Goal: Transaction & Acquisition: Purchase product/service

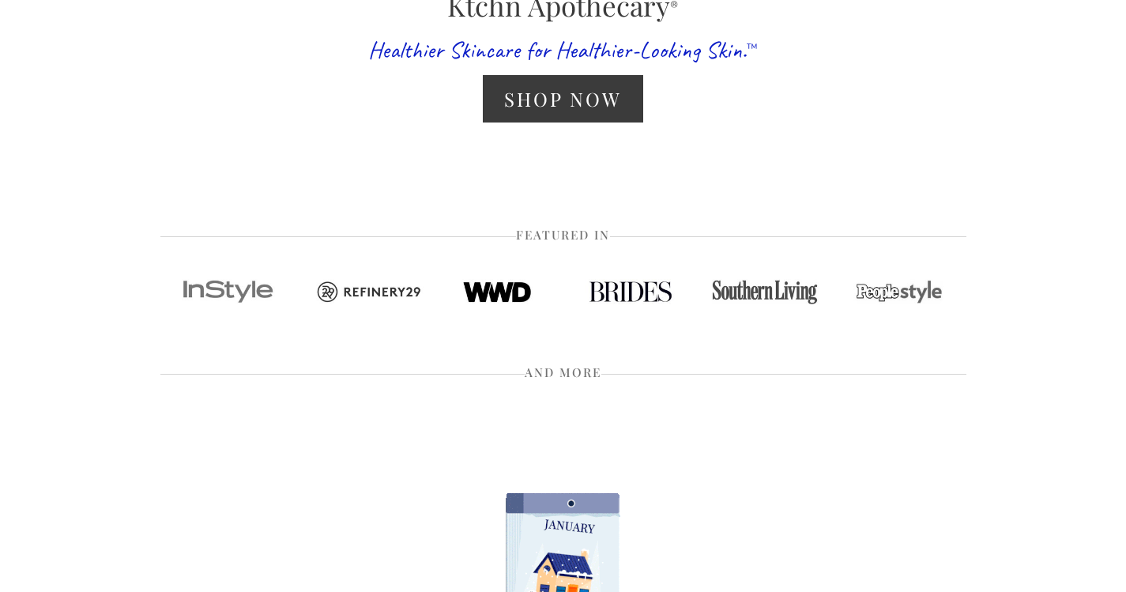
scroll to position [496, 0]
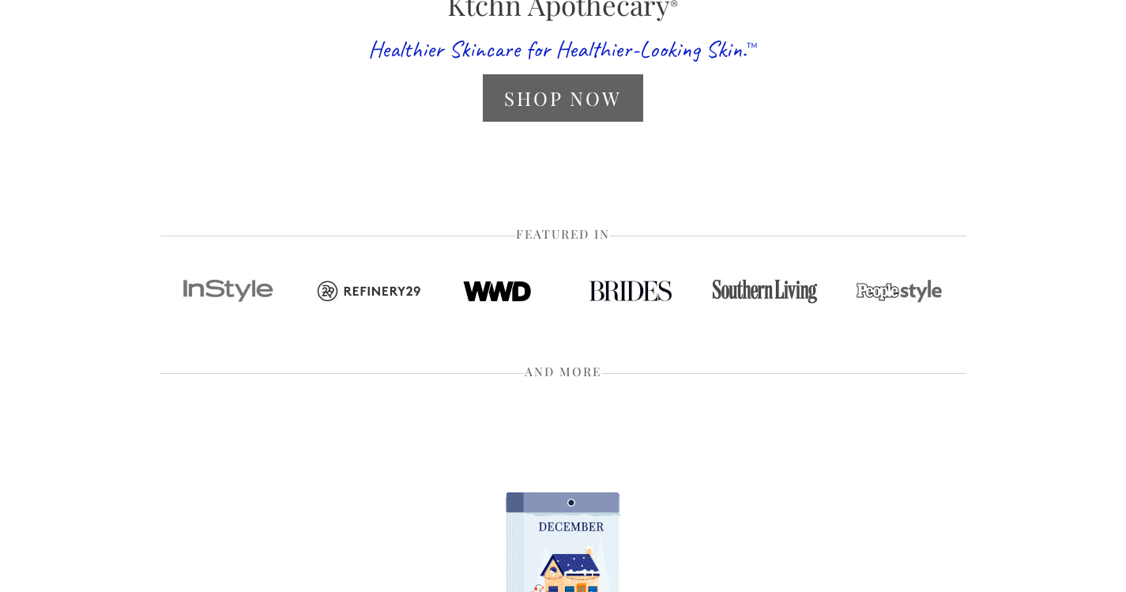
click at [539, 107] on link "Shop Now" at bounding box center [563, 97] width 160 height 47
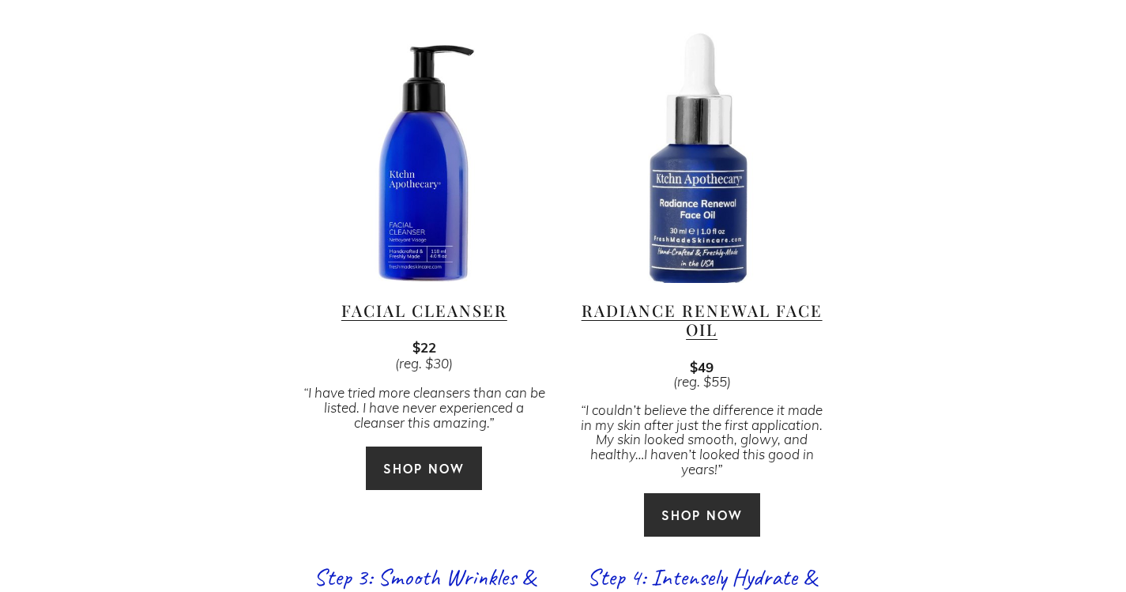
scroll to position [1112, 0]
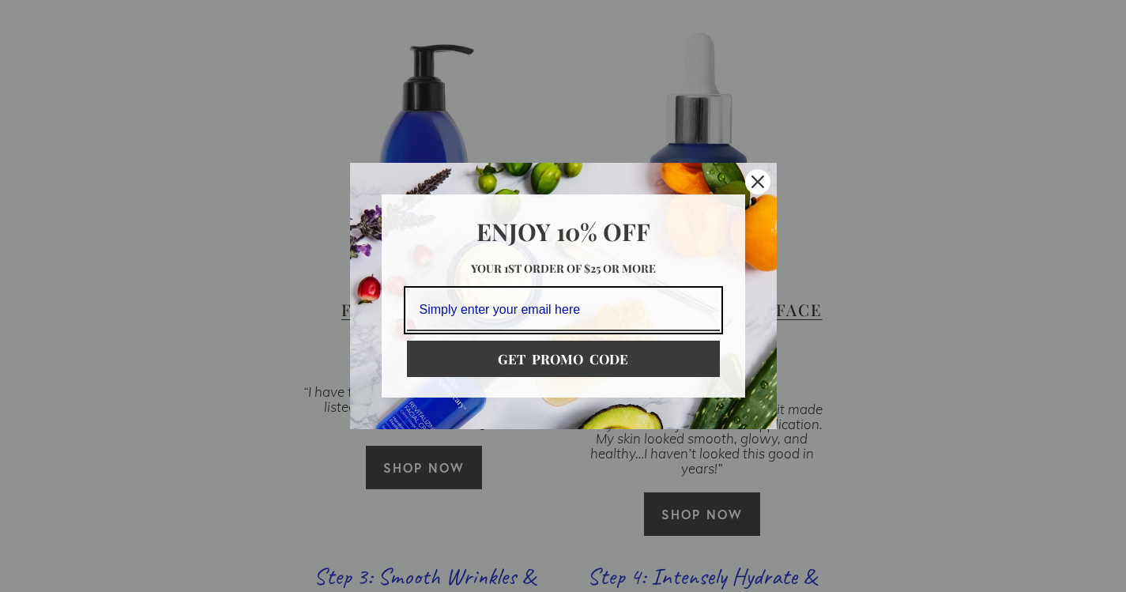
click at [522, 306] on input "Email field" at bounding box center [563, 310] width 313 height 42
type input "jasminem9948@gmail.com"
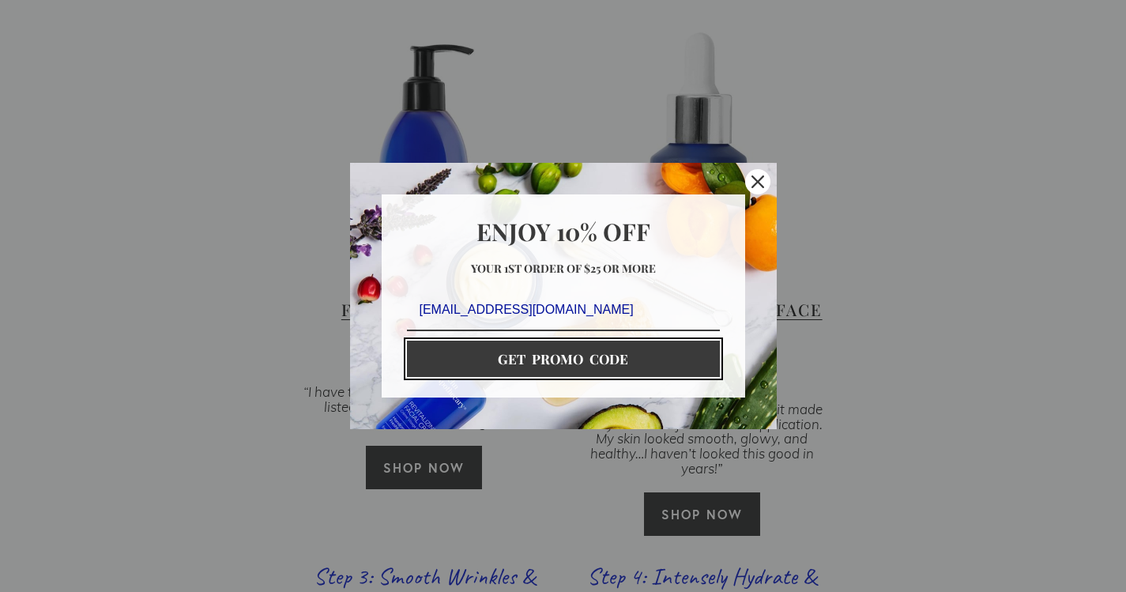
click at [490, 358] on button "GET PROMO CODE" at bounding box center [563, 359] width 313 height 36
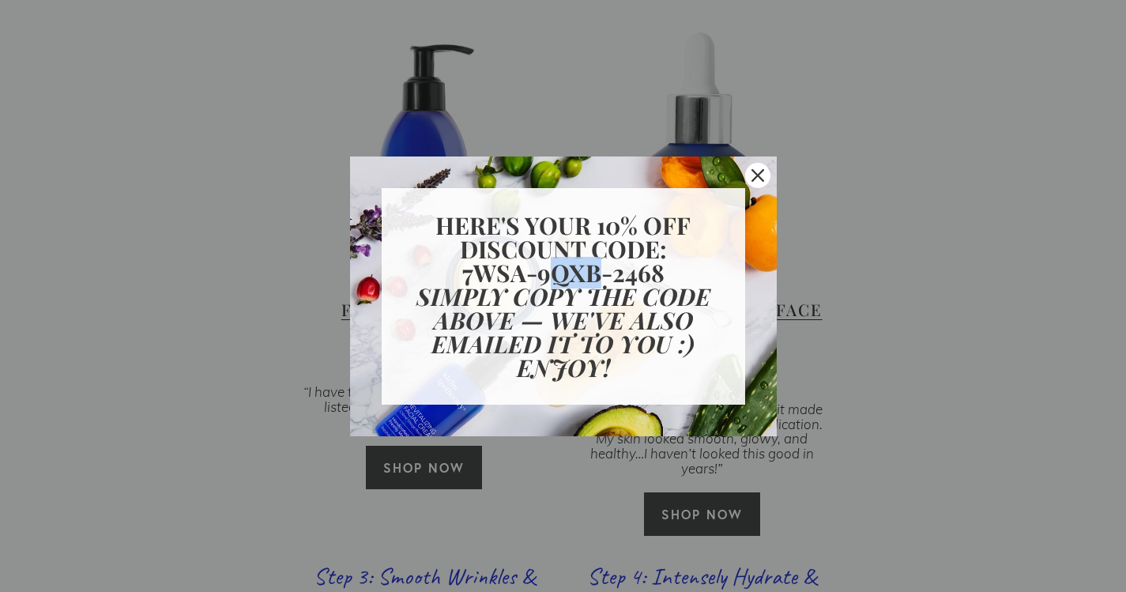
drag, startPoint x: 606, startPoint y: 275, endPoint x: 541, endPoint y: 269, distance: 65.1
click at [541, 269] on strong "7WSA-9QXB-2468" at bounding box center [563, 273] width 202 height 32
drag, startPoint x: 541, startPoint y: 269, endPoint x: 660, endPoint y: 269, distance: 118.6
click at [660, 269] on strong "7WSA-9QXB-2468" at bounding box center [563, 273] width 202 height 32
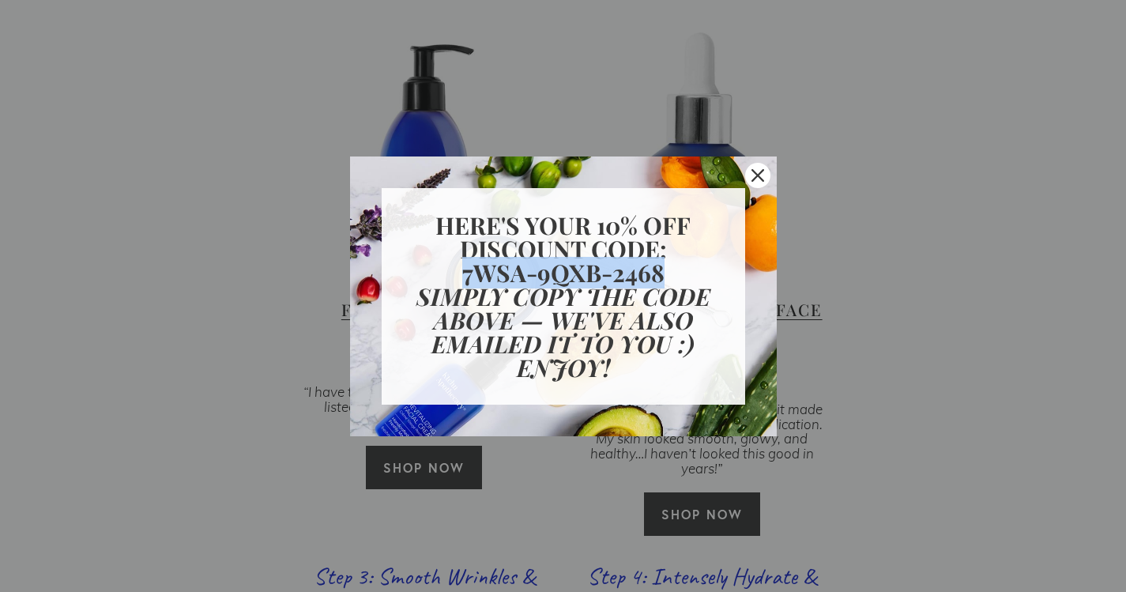
drag, startPoint x: 660, startPoint y: 269, endPoint x: 564, endPoint y: 265, distance: 96.5
click at [564, 265] on strong "7WSA-9QXB-2468" at bounding box center [563, 273] width 202 height 32
copy strong "7WSA-9QXB-2468"
click at [764, 173] on div "Close" at bounding box center [757, 175] width 25 height 25
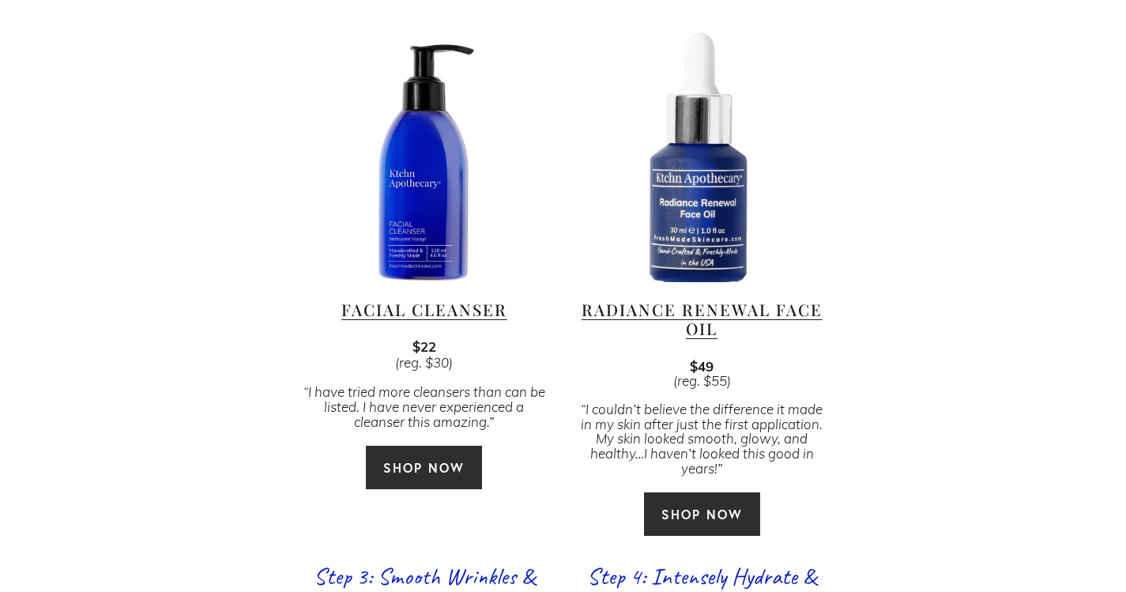
click at [424, 299] on link "Facial Cleanser" at bounding box center [424, 309] width 166 height 21
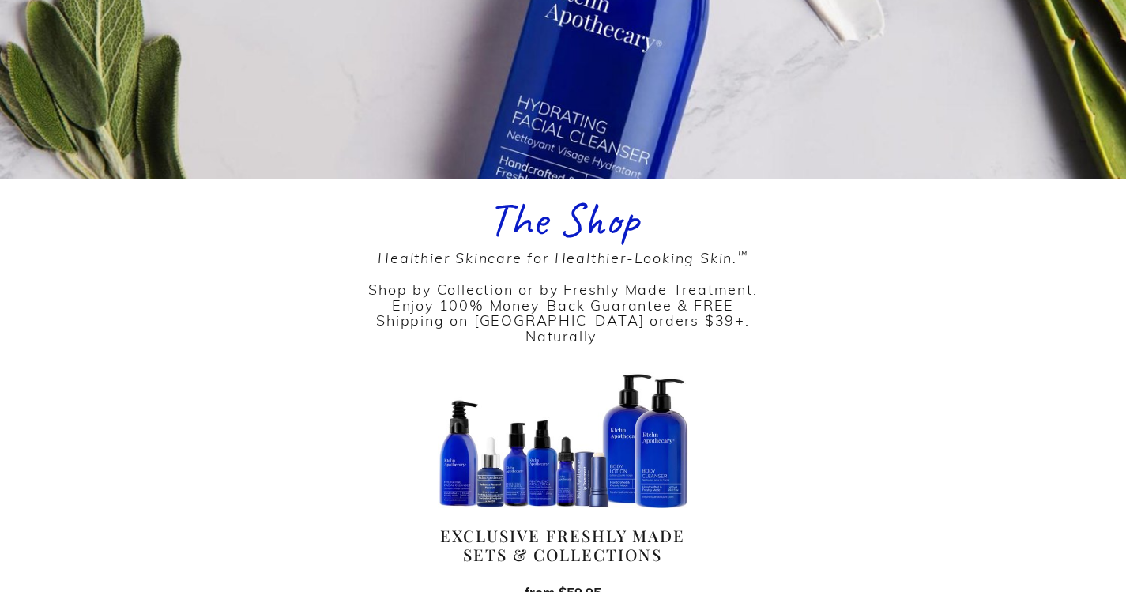
scroll to position [0, 0]
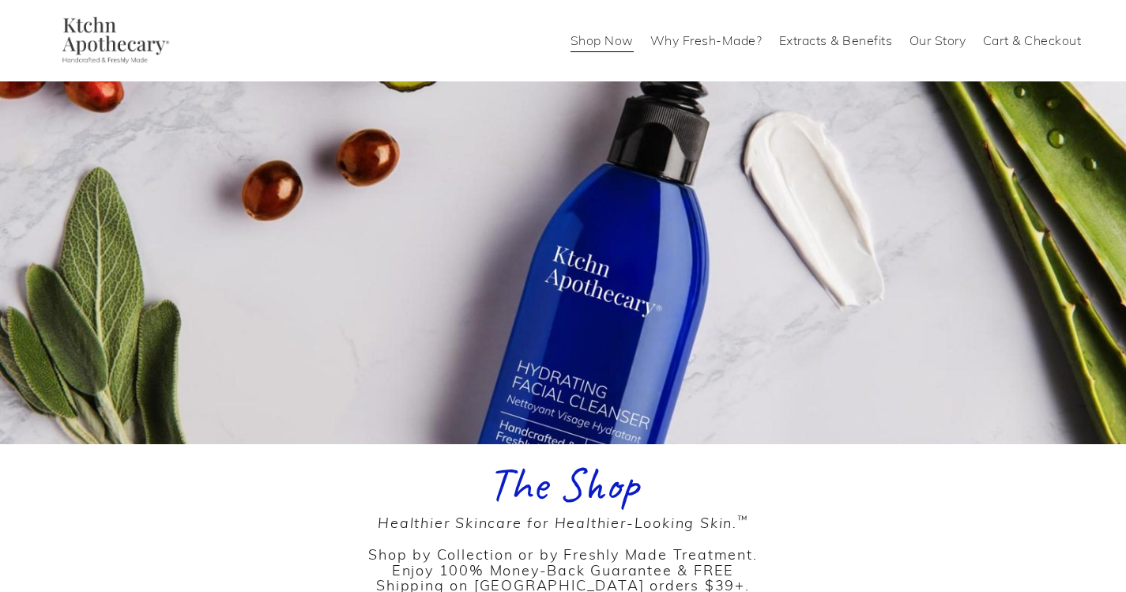
click at [942, 40] on link "Our Story" at bounding box center [938, 40] width 57 height 25
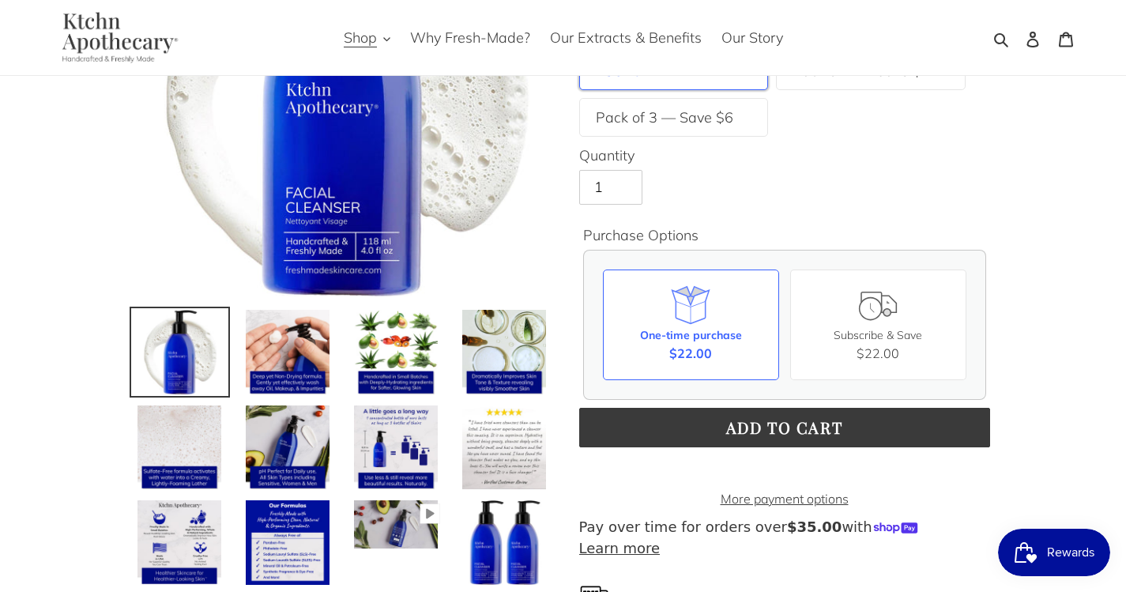
scroll to position [244, 0]
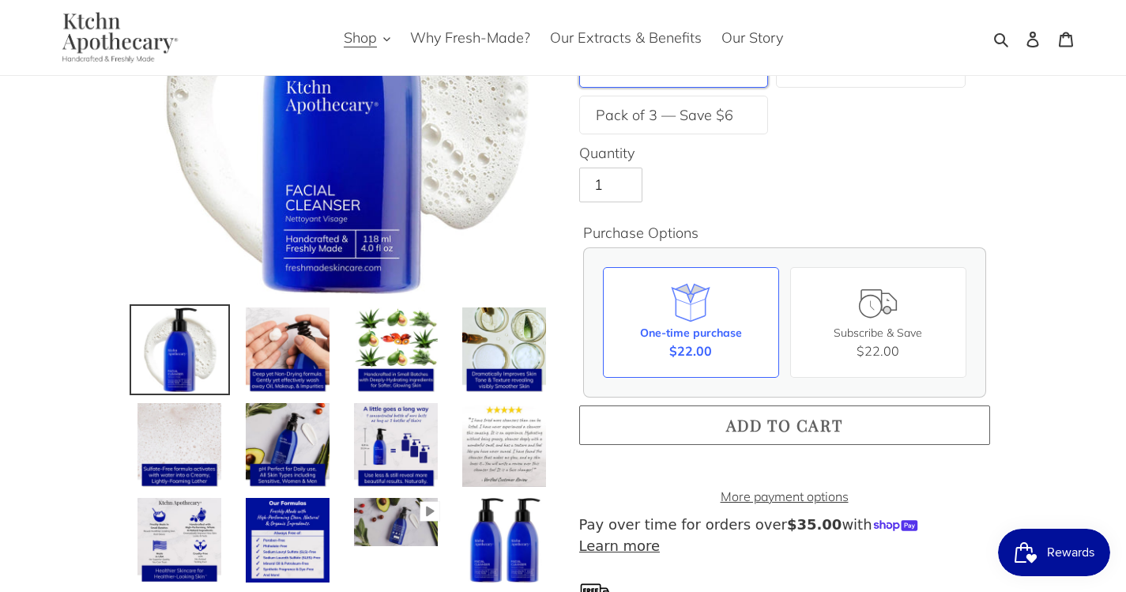
click at [822, 420] on span "Add to cart" at bounding box center [784, 424] width 117 height 21
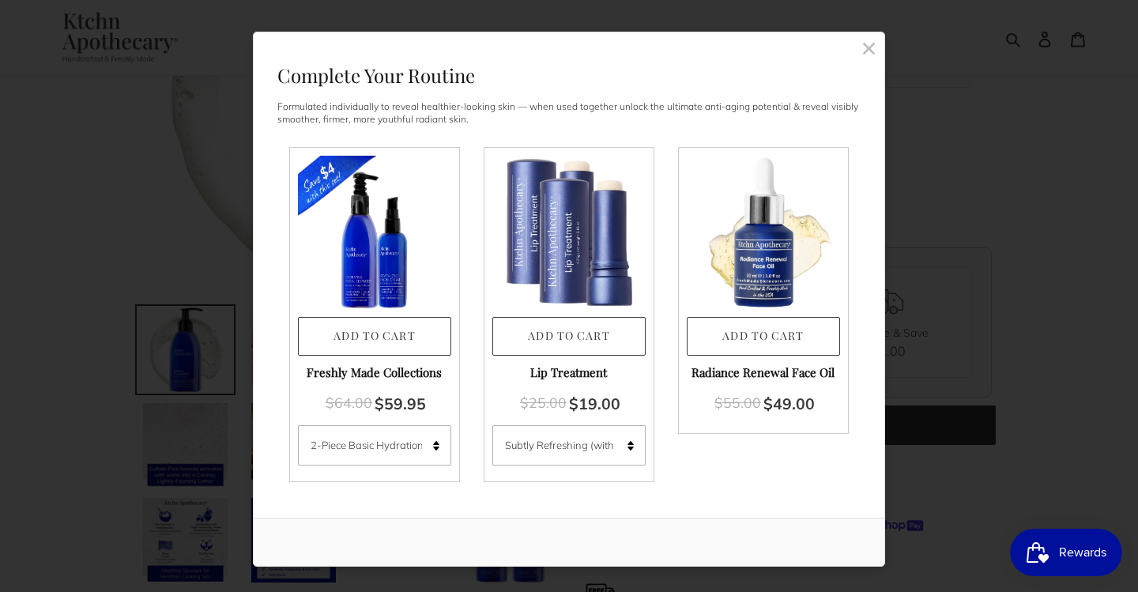
click at [862, 43] on rect at bounding box center [869, 48] width 14 height 14
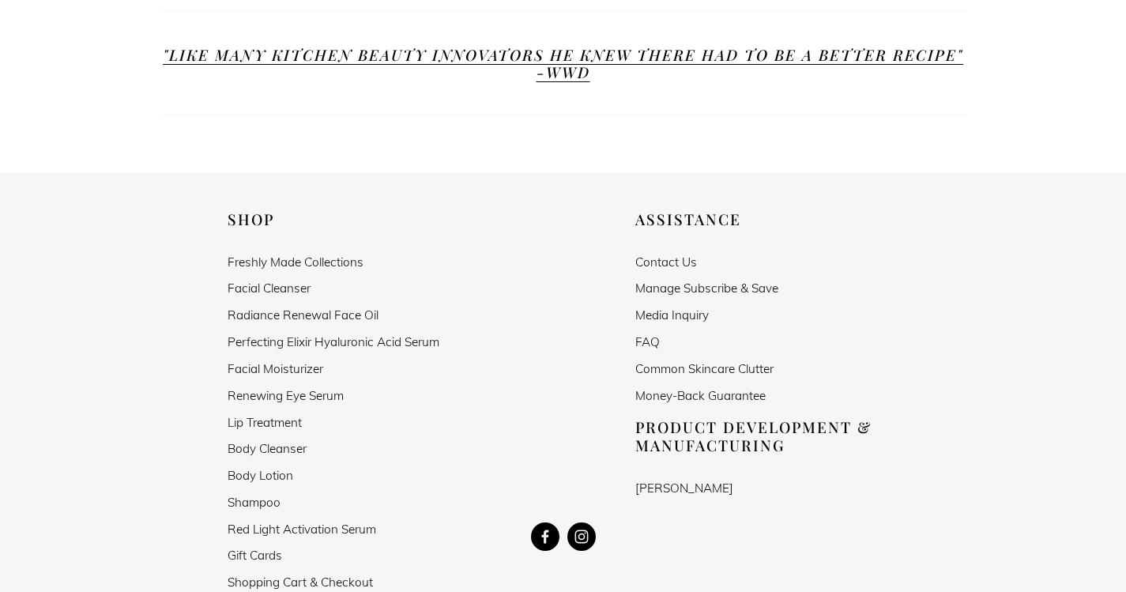
scroll to position [1382, 0]
click at [288, 281] on link "Facial Cleanser" at bounding box center [269, 287] width 83 height 13
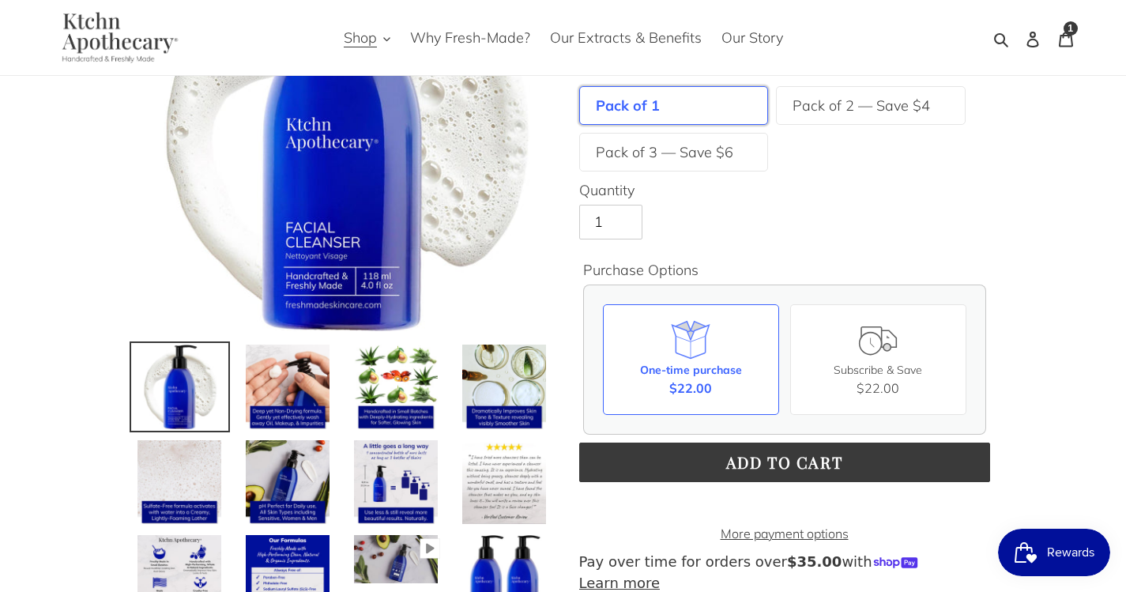
scroll to position [208, 0]
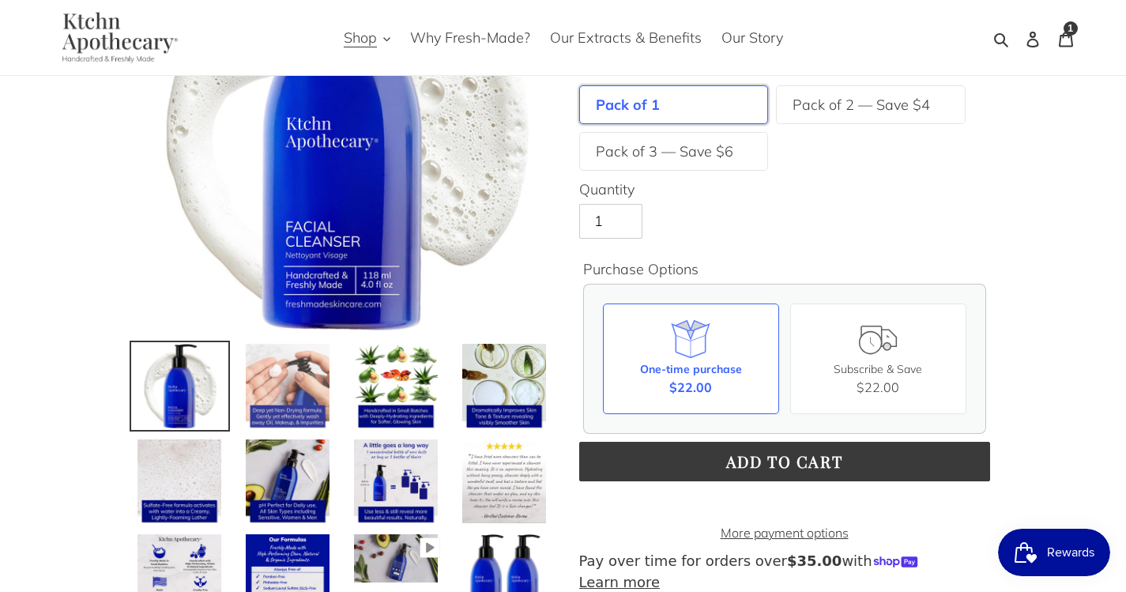
click at [248, 402] on img at bounding box center [288, 386] width 88 height 88
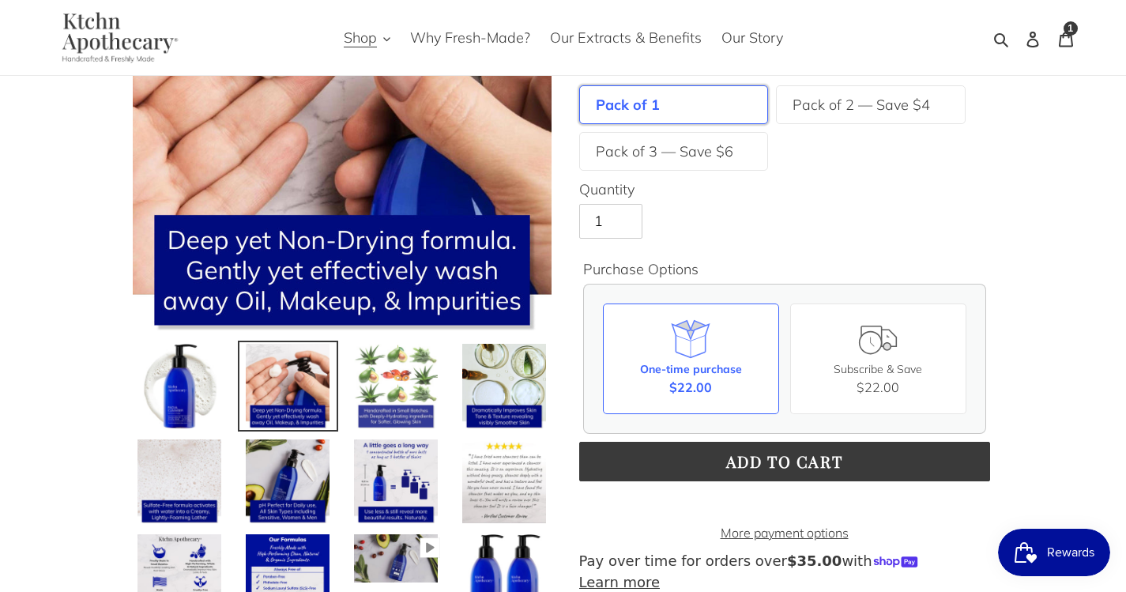
click at [401, 394] on img at bounding box center [397, 386] width 88 height 88
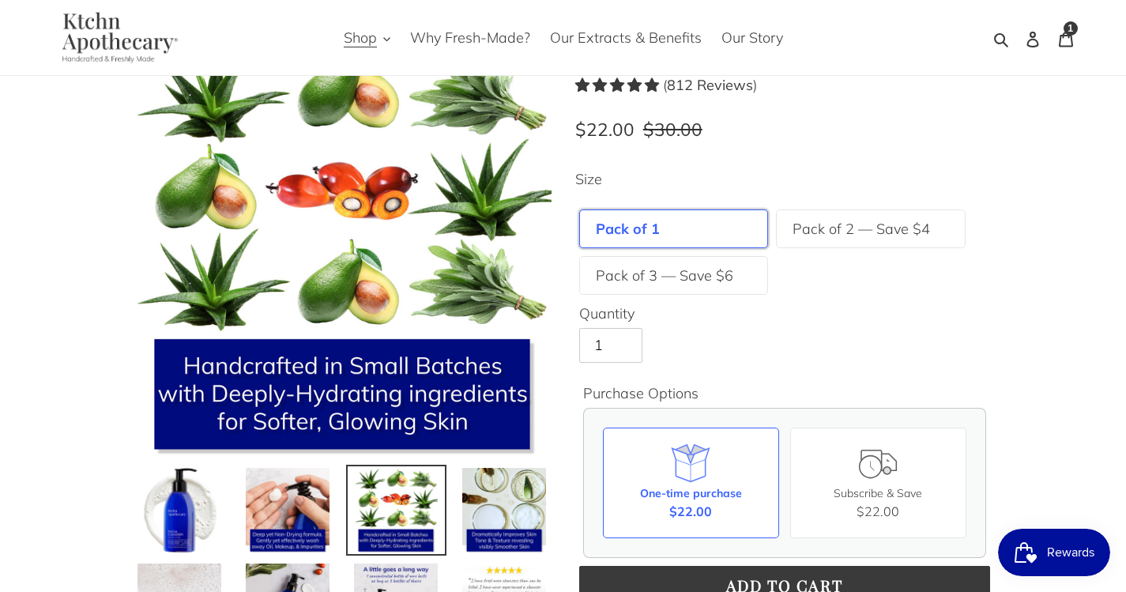
scroll to position [83, 0]
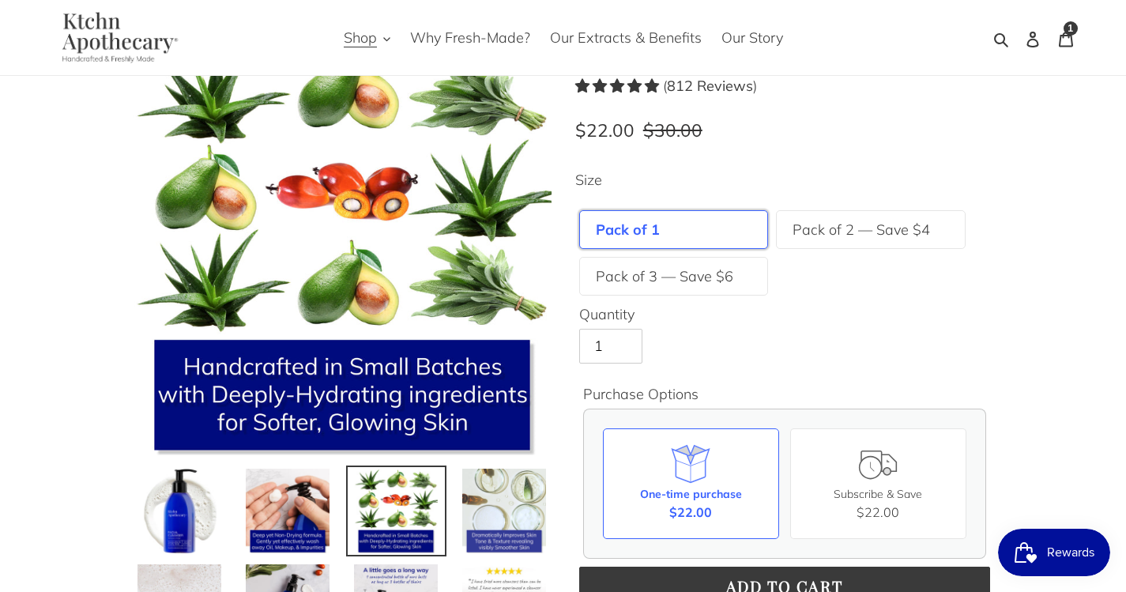
click at [511, 499] on img at bounding box center [505, 511] width 88 height 88
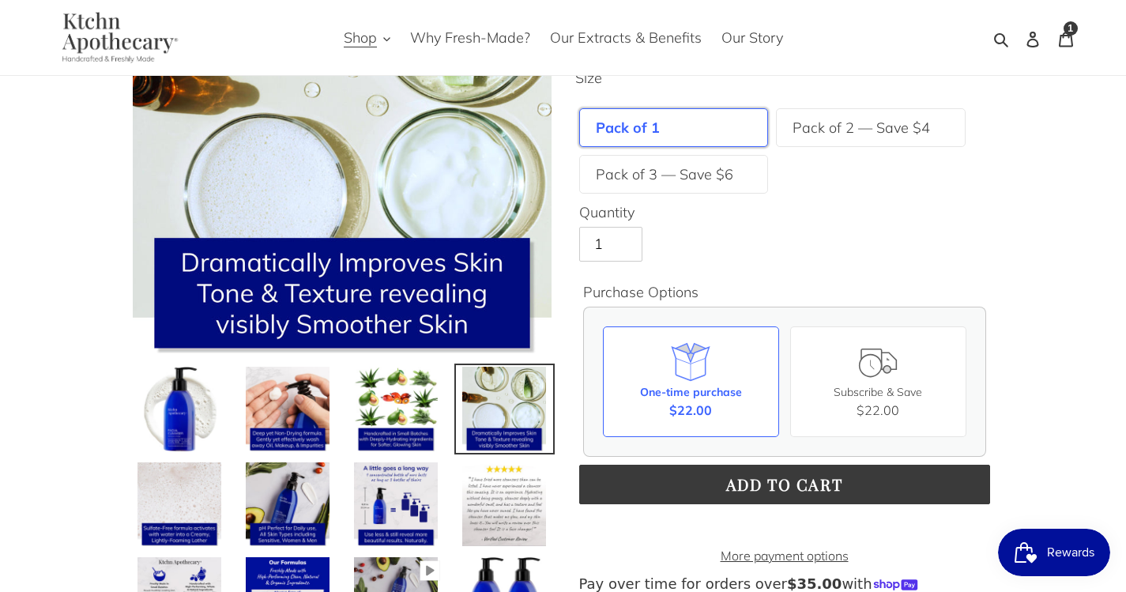
scroll to position [193, 0]
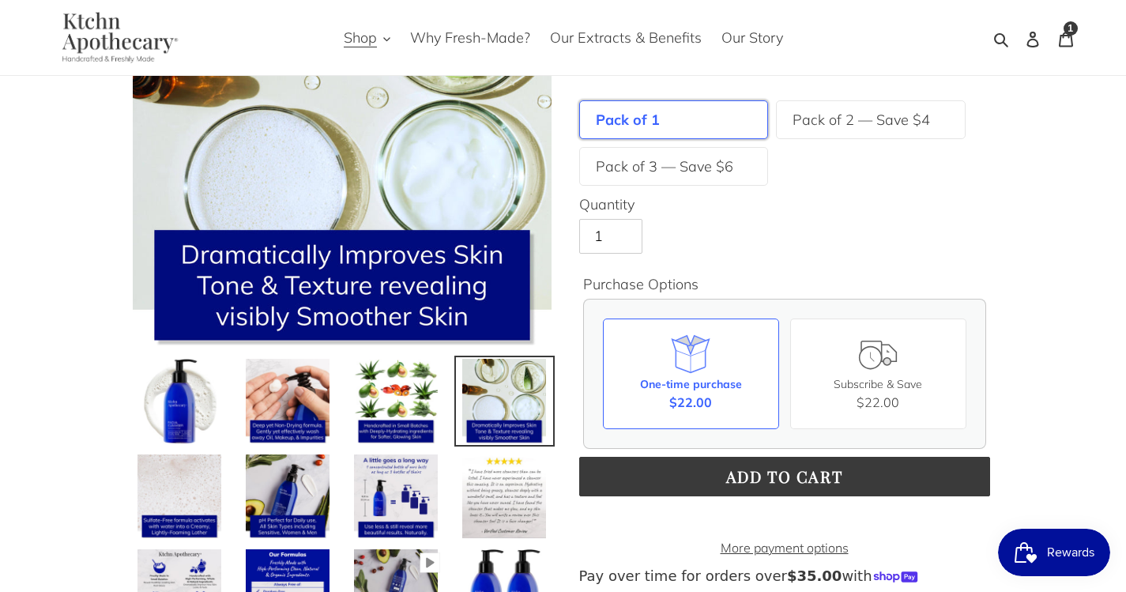
click at [511, 499] on img at bounding box center [505, 497] width 88 height 88
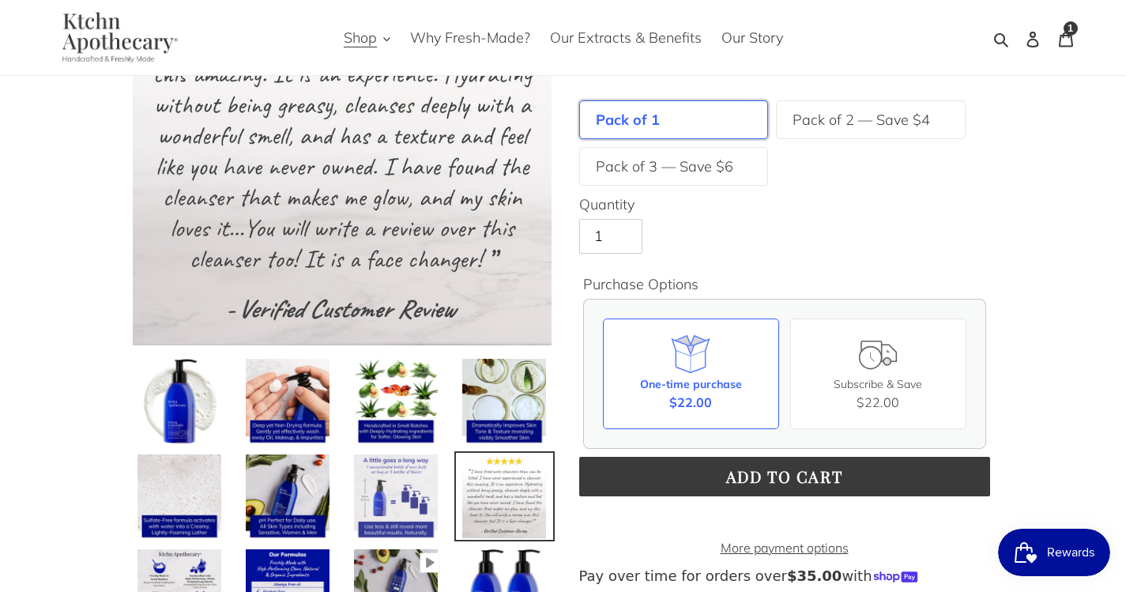
click at [398, 479] on img at bounding box center [397, 497] width 88 height 88
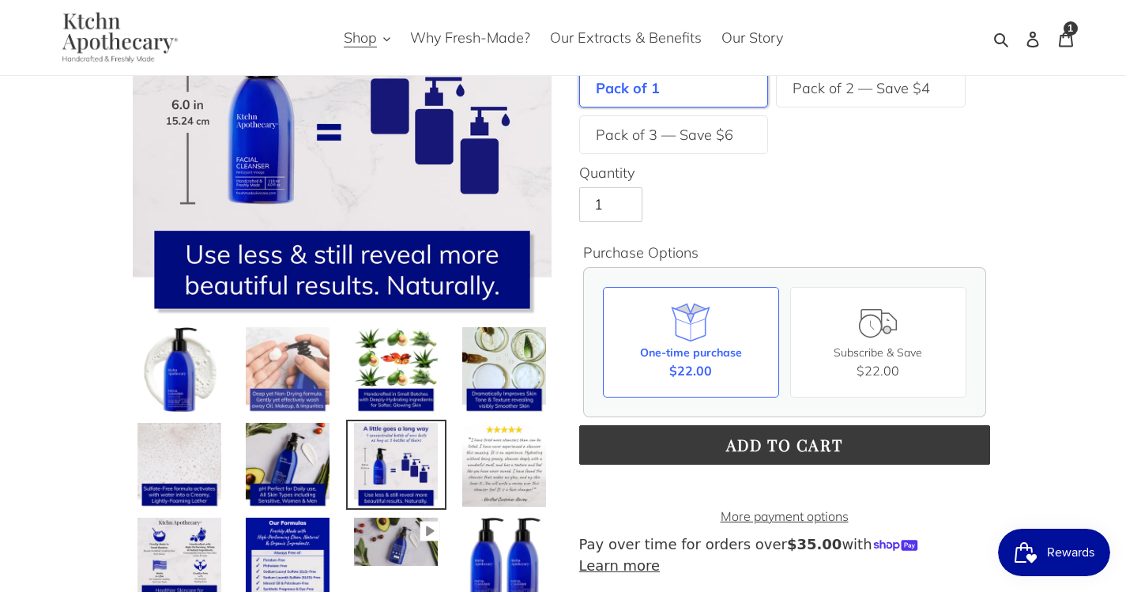
scroll to position [226, 0]
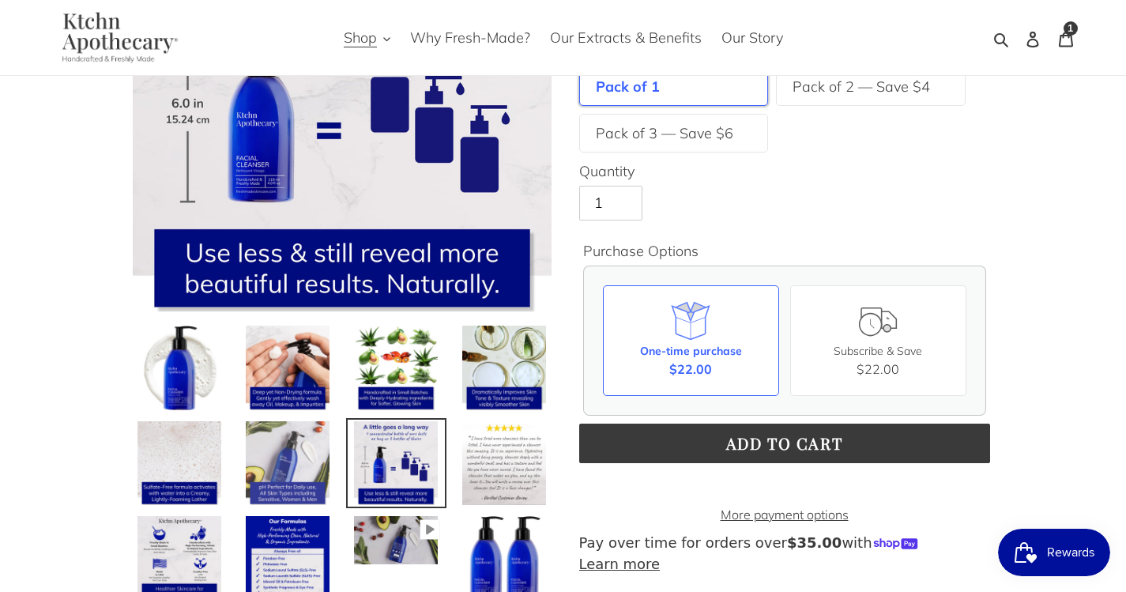
click at [266, 500] on img at bounding box center [288, 464] width 88 height 88
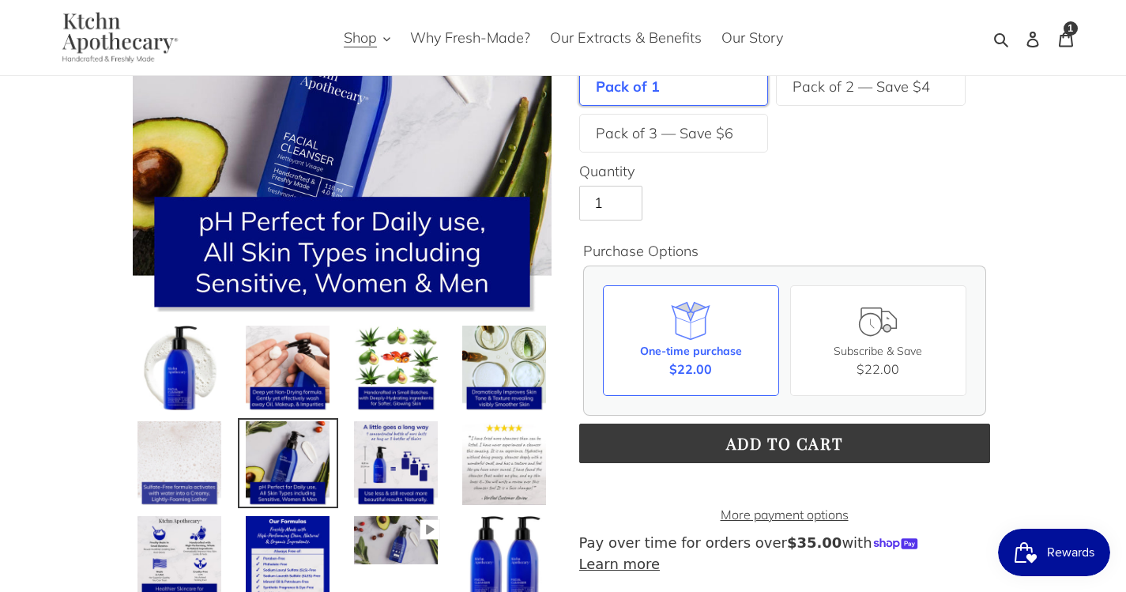
click at [167, 469] on img at bounding box center [180, 464] width 88 height 88
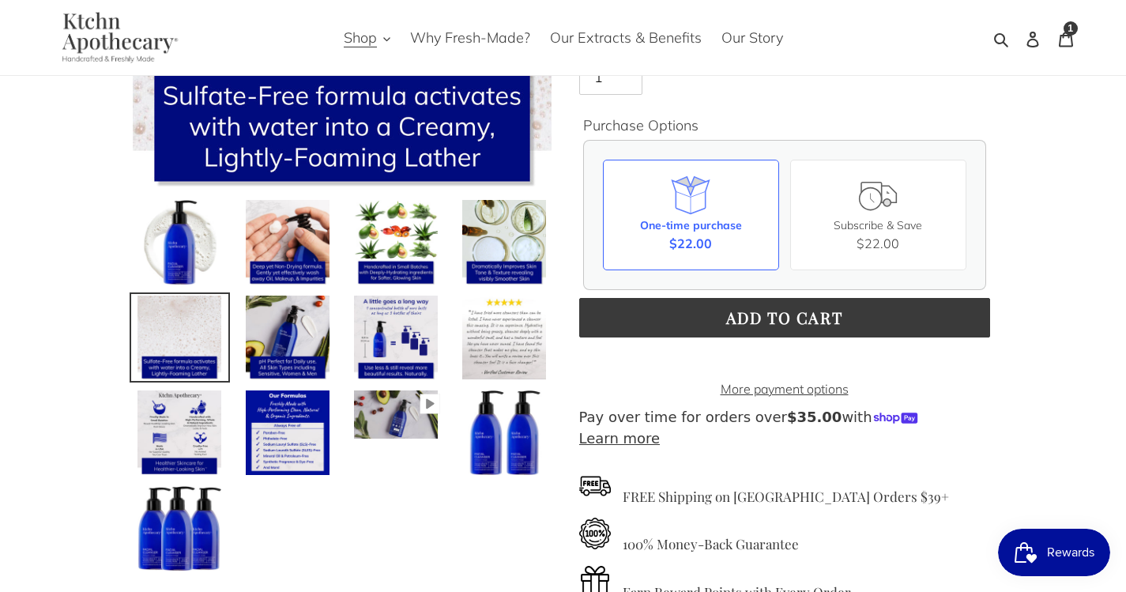
scroll to position [353, 0]
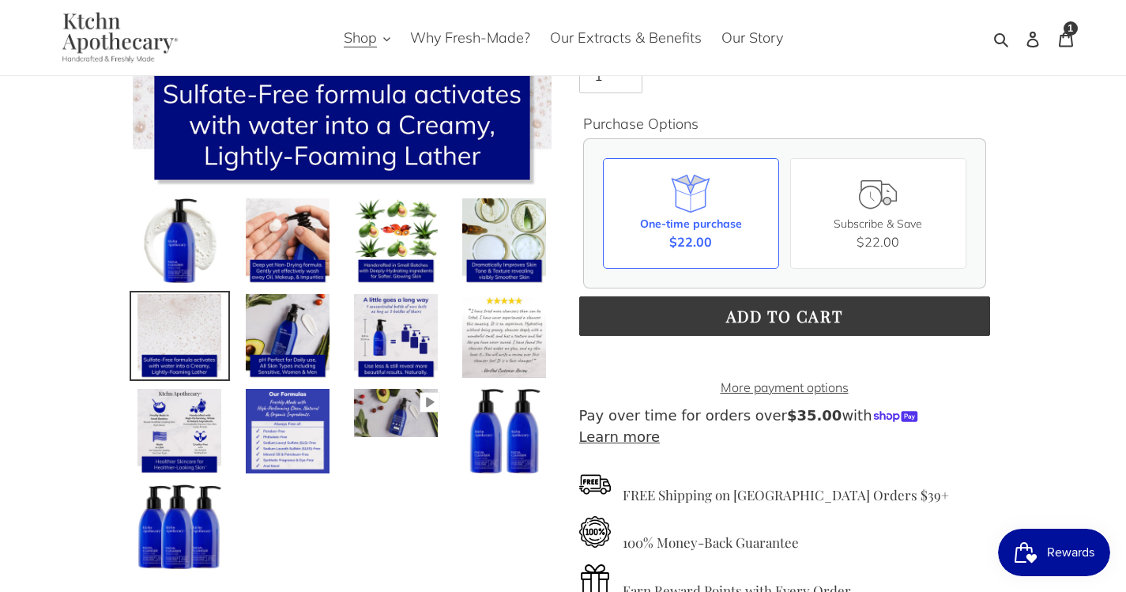
click at [292, 429] on img at bounding box center [288, 431] width 88 height 88
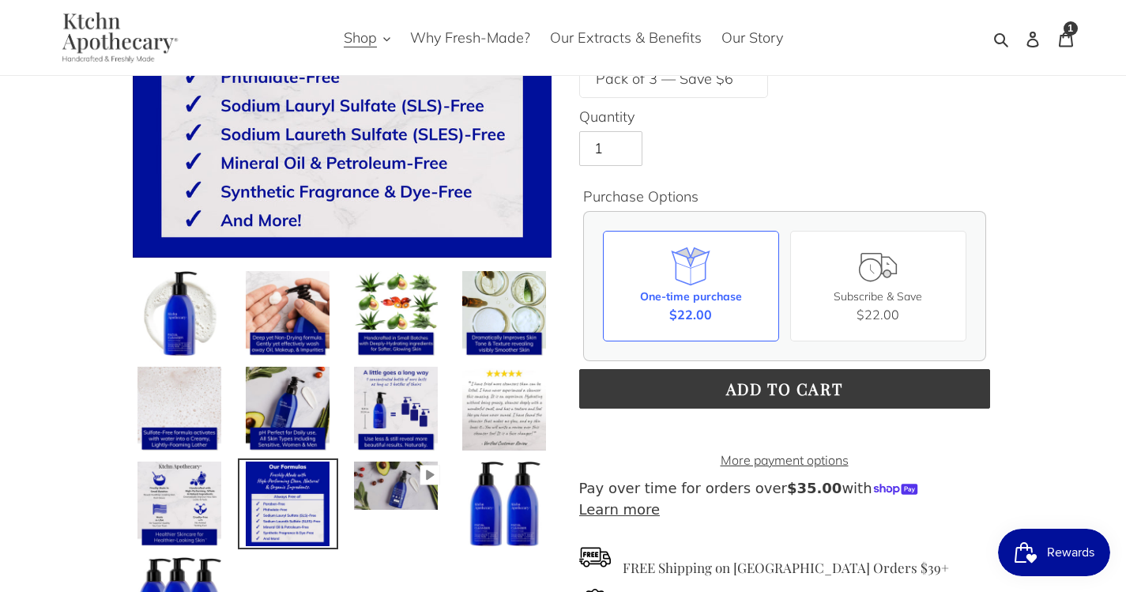
scroll to position [282, 0]
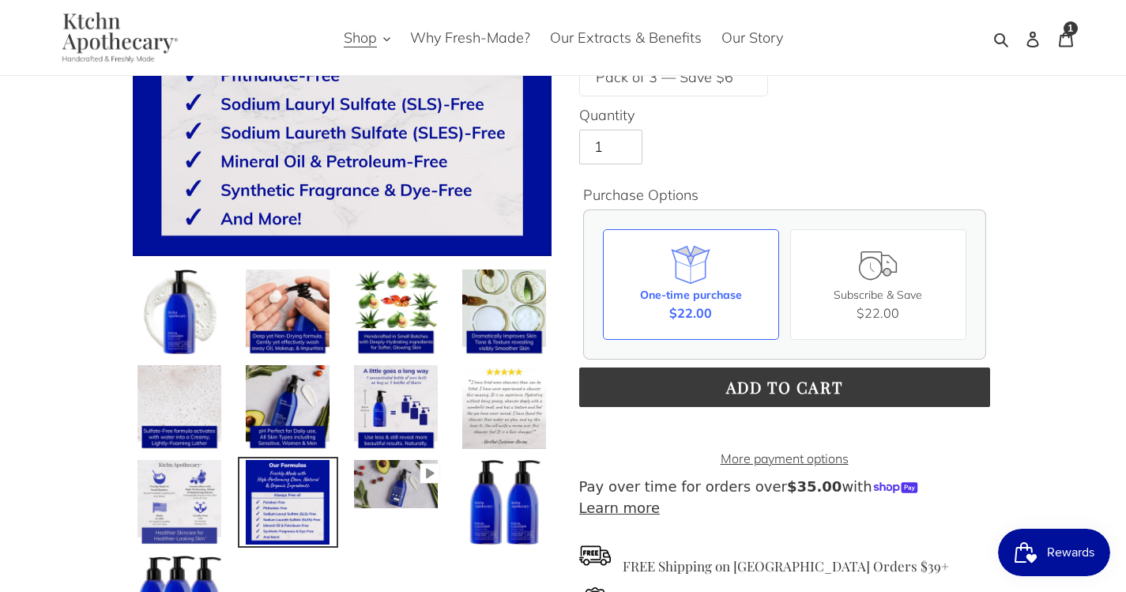
click at [186, 507] on img at bounding box center [180, 502] width 88 height 88
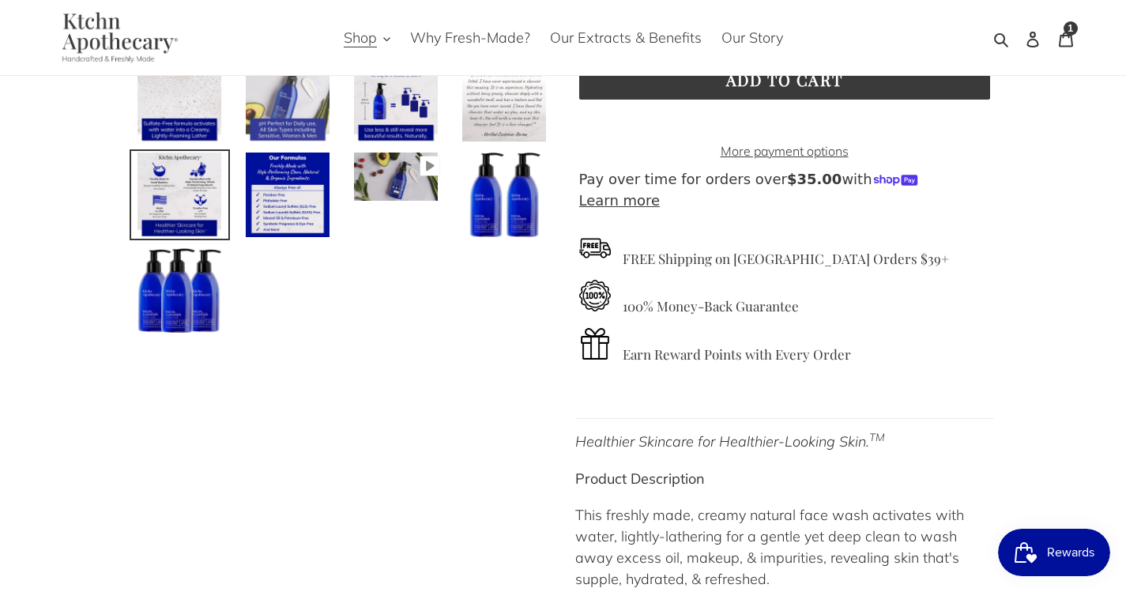
scroll to position [624, 0]
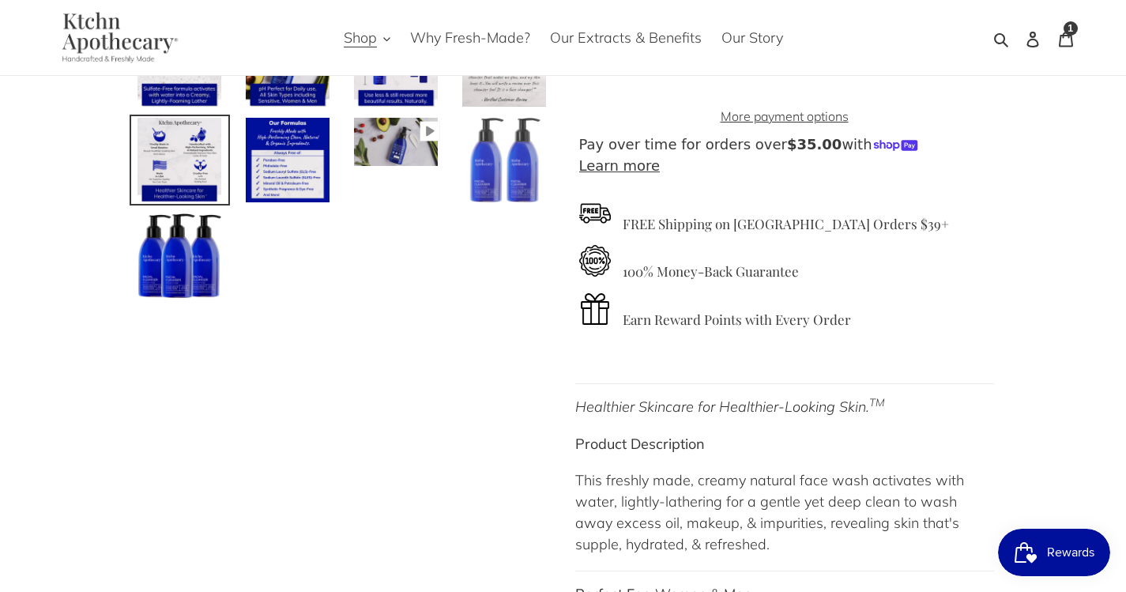
click at [481, 159] on img at bounding box center [505, 160] width 88 height 88
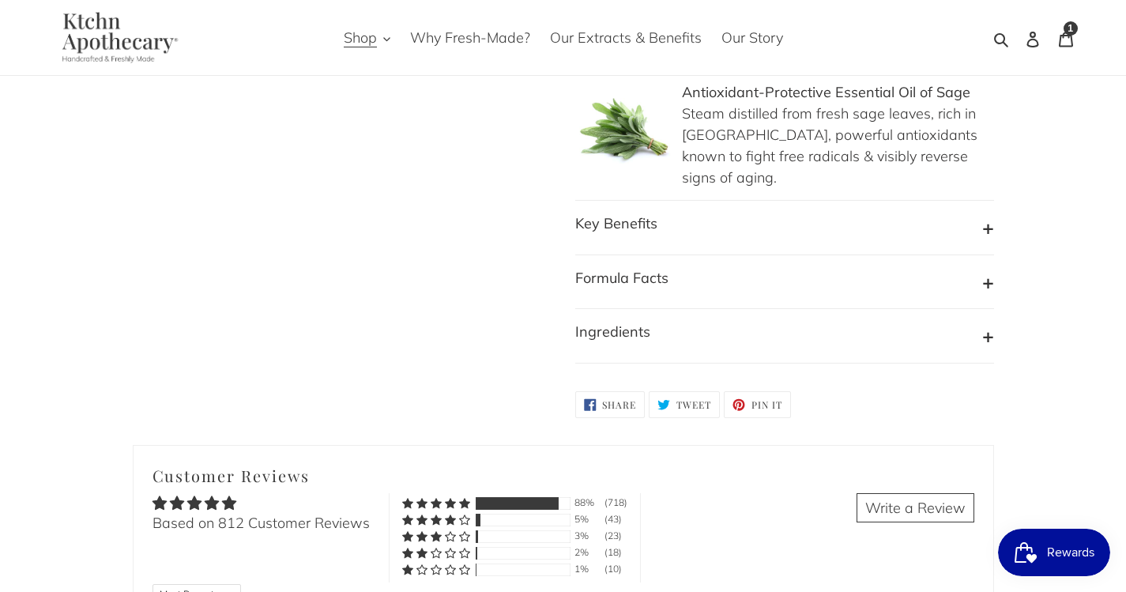
scroll to position [1657, 0]
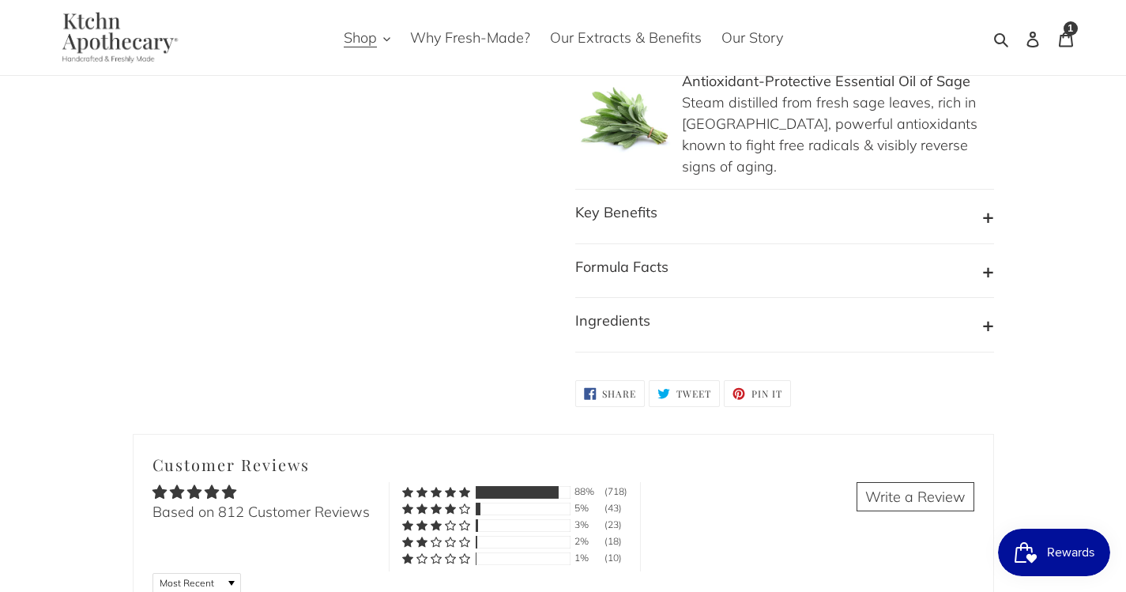
click at [656, 310] on button "Ingredients" at bounding box center [784, 325] width 419 height 30
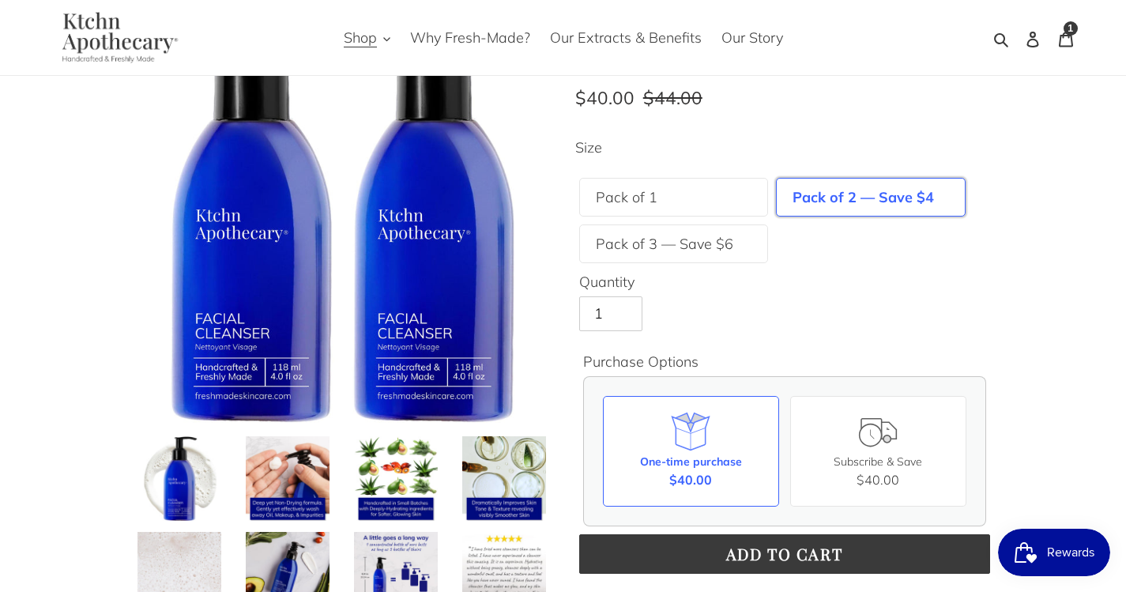
scroll to position [0, 0]
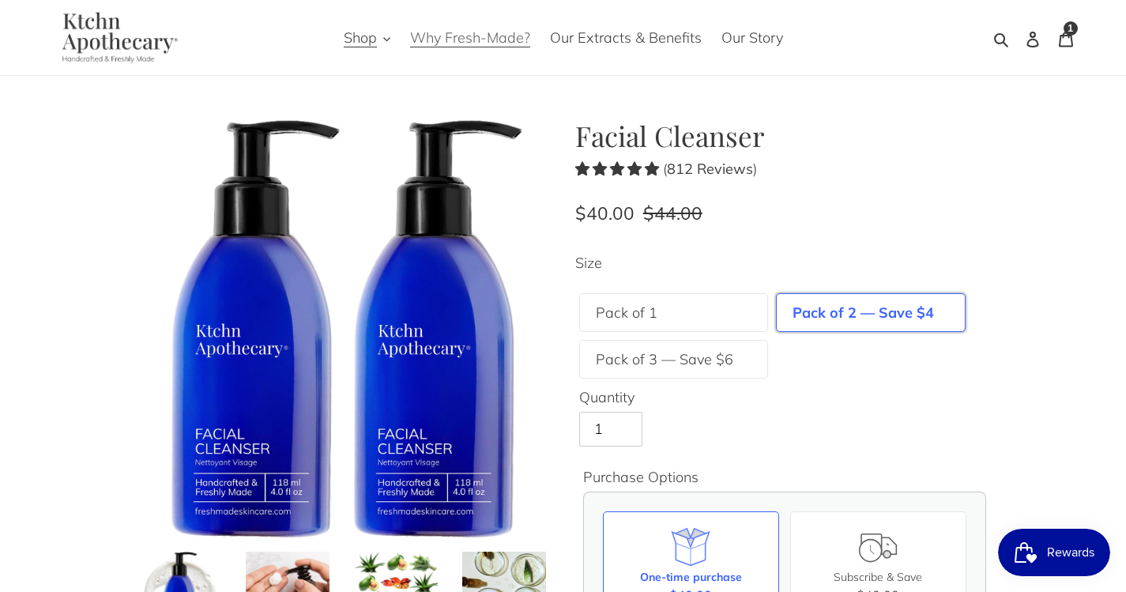
click at [496, 36] on span "Why Fresh-Made?" at bounding box center [470, 37] width 120 height 19
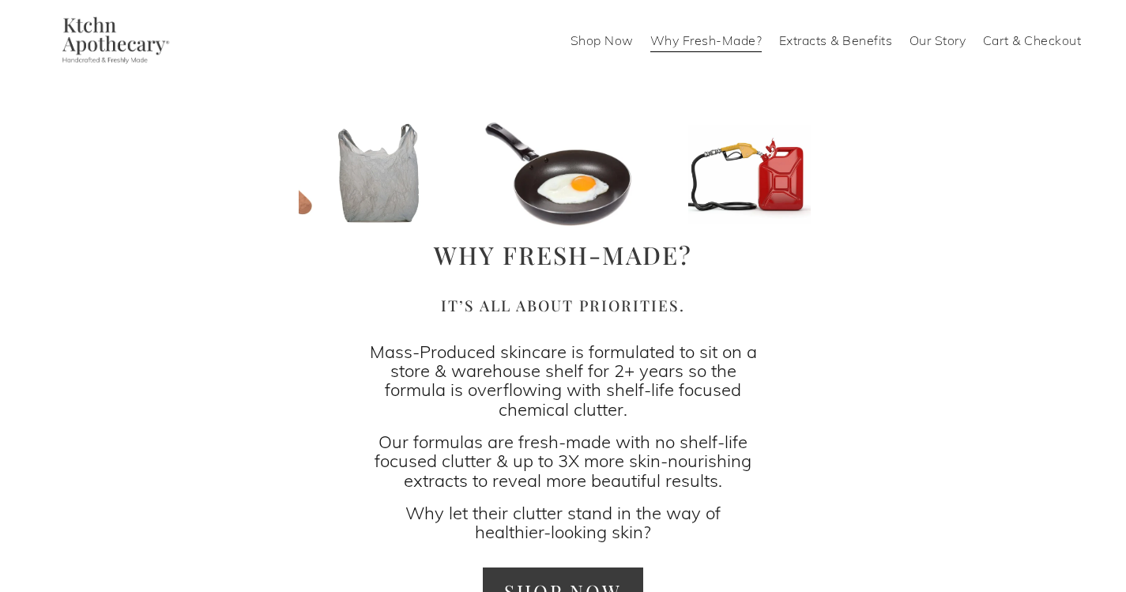
click at [1013, 40] on link "Cart & Checkout" at bounding box center [1032, 40] width 99 height 25
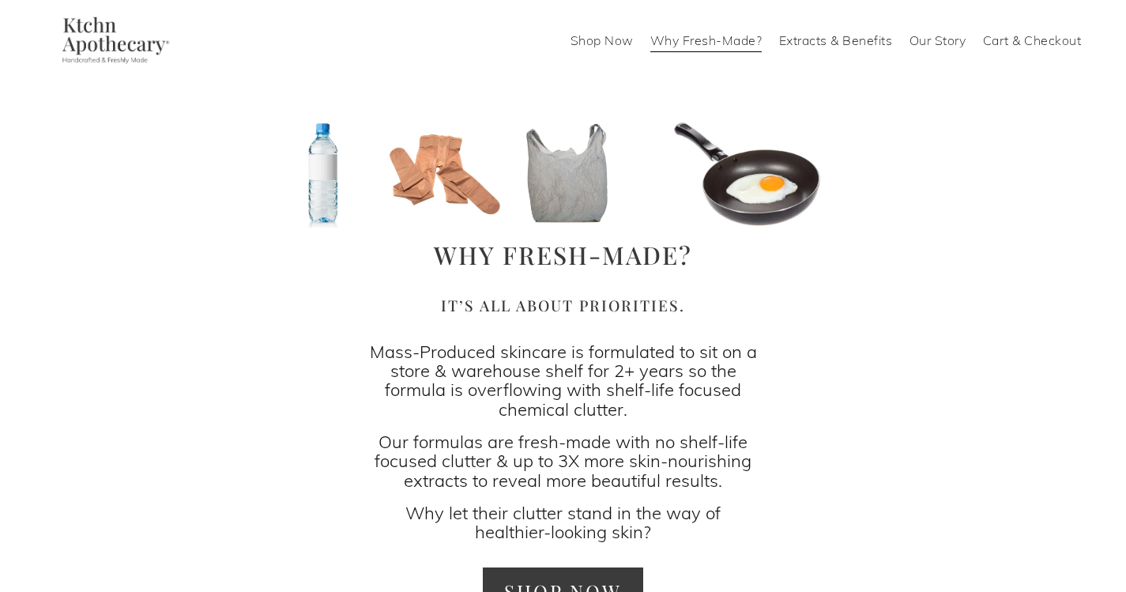
click at [1030, 44] on link "Cart & Checkout" at bounding box center [1032, 40] width 99 height 25
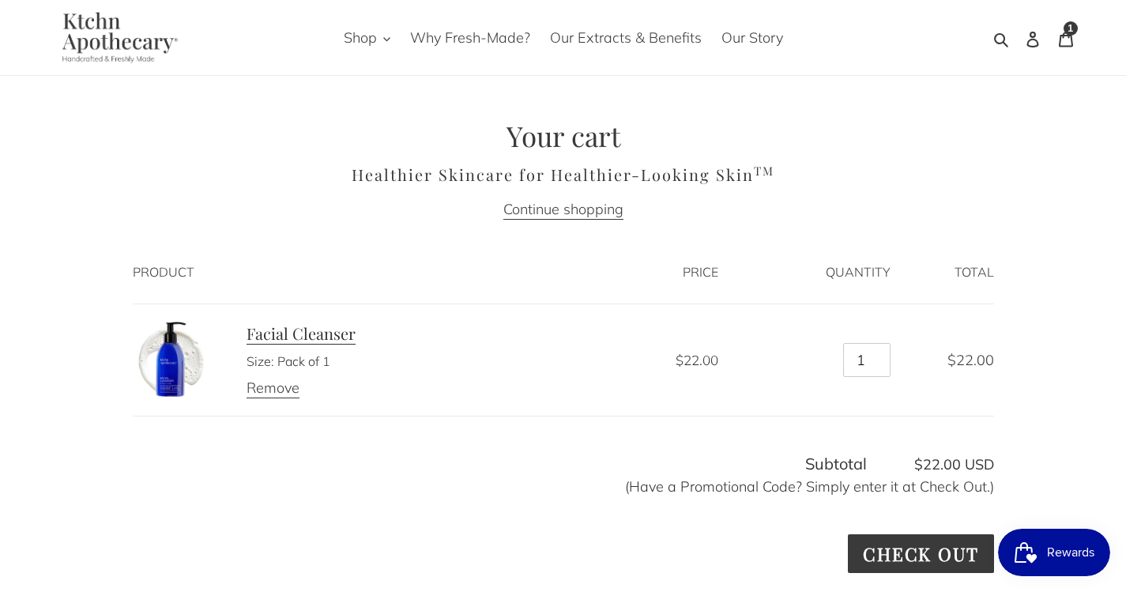
click at [285, 334] on link "Facial Cleanser" at bounding box center [301, 333] width 109 height 22
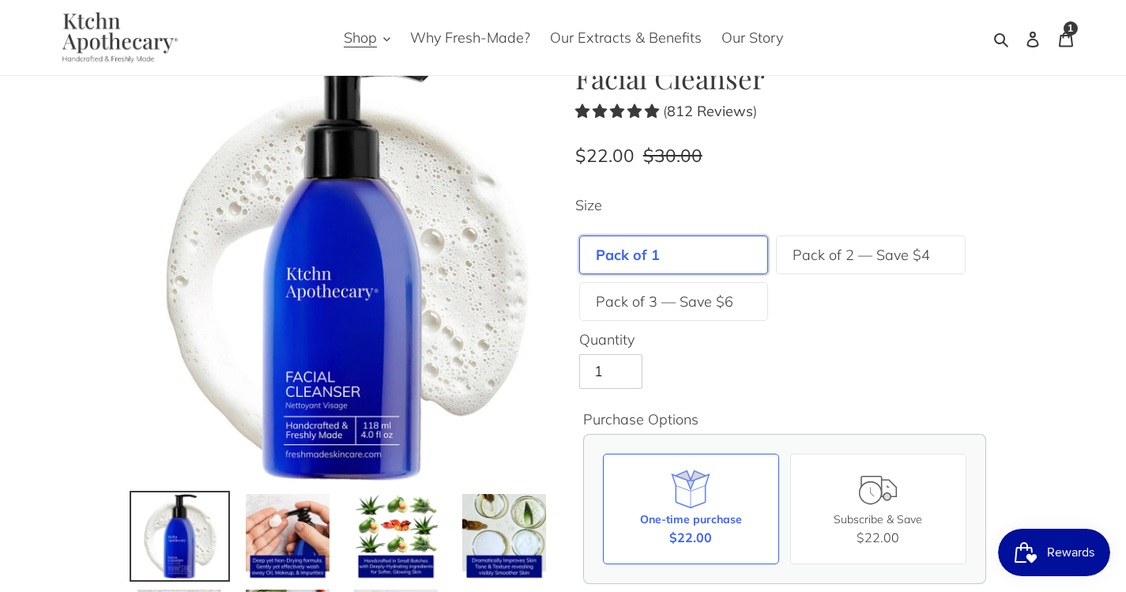
scroll to position [86, 0]
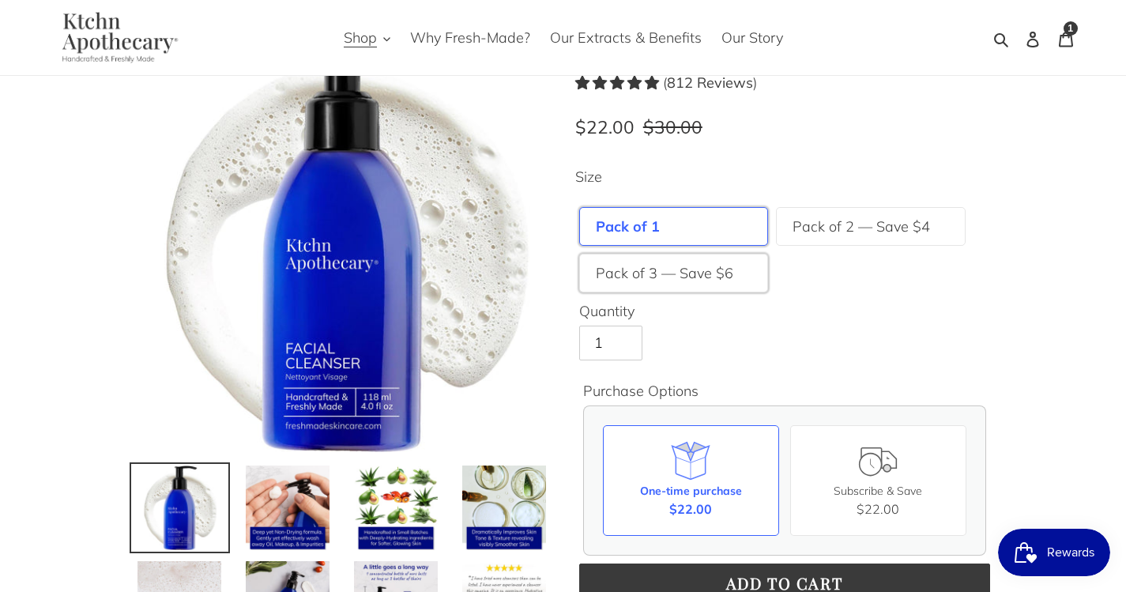
click at [727, 279] on label "Pack of 3 — Save $6" at bounding box center [665, 272] width 138 height 21
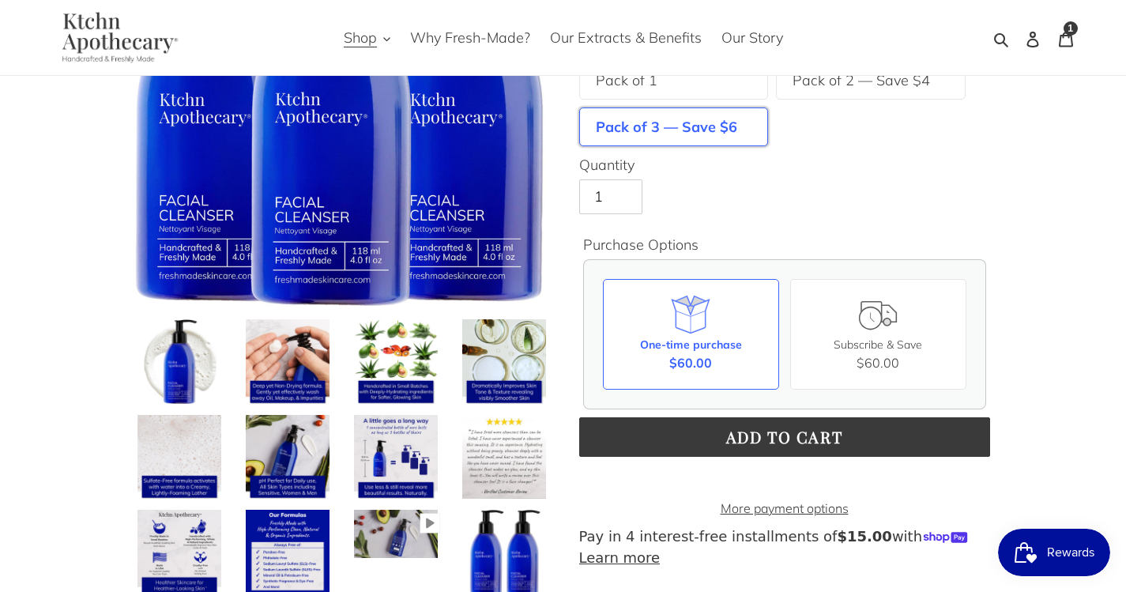
scroll to position [262, 0]
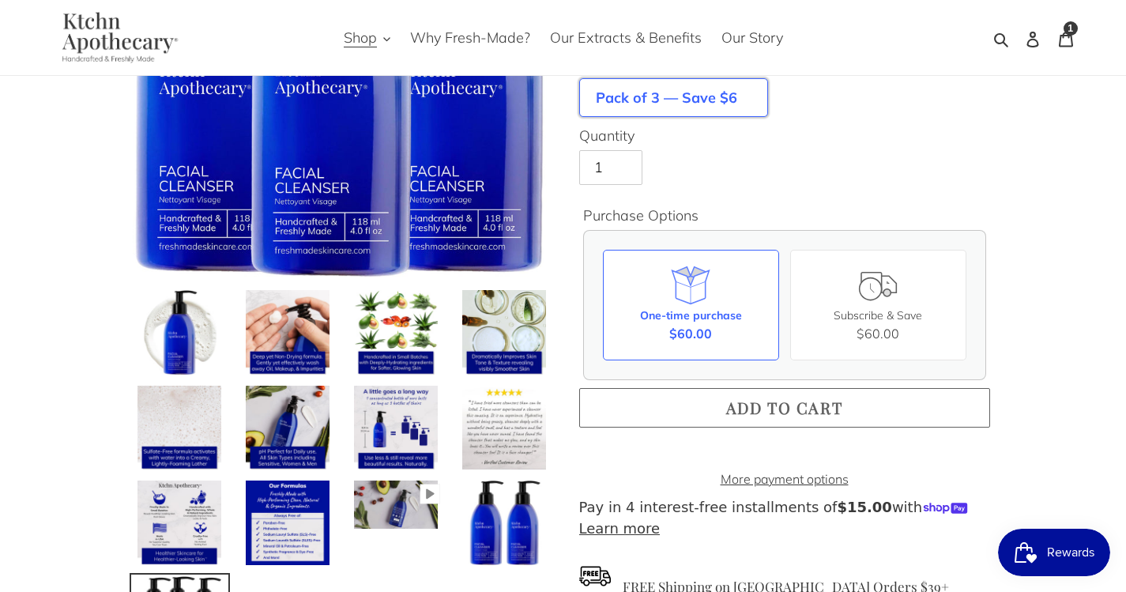
click at [702, 395] on button "Add to cart" at bounding box center [784, 408] width 411 height 40
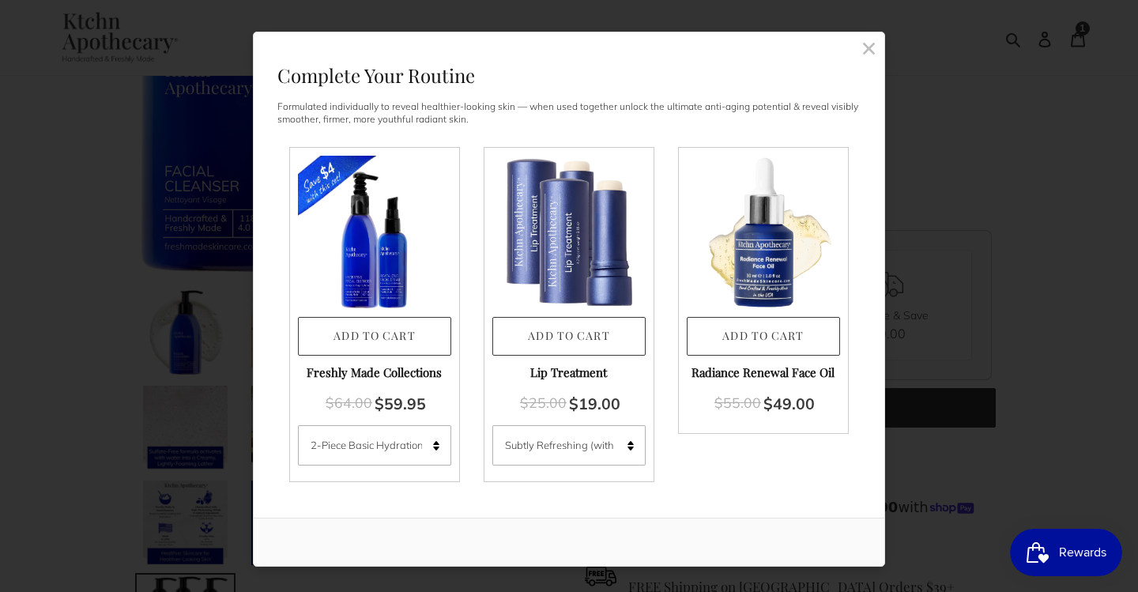
click at [867, 51] on rect at bounding box center [869, 48] width 14 height 14
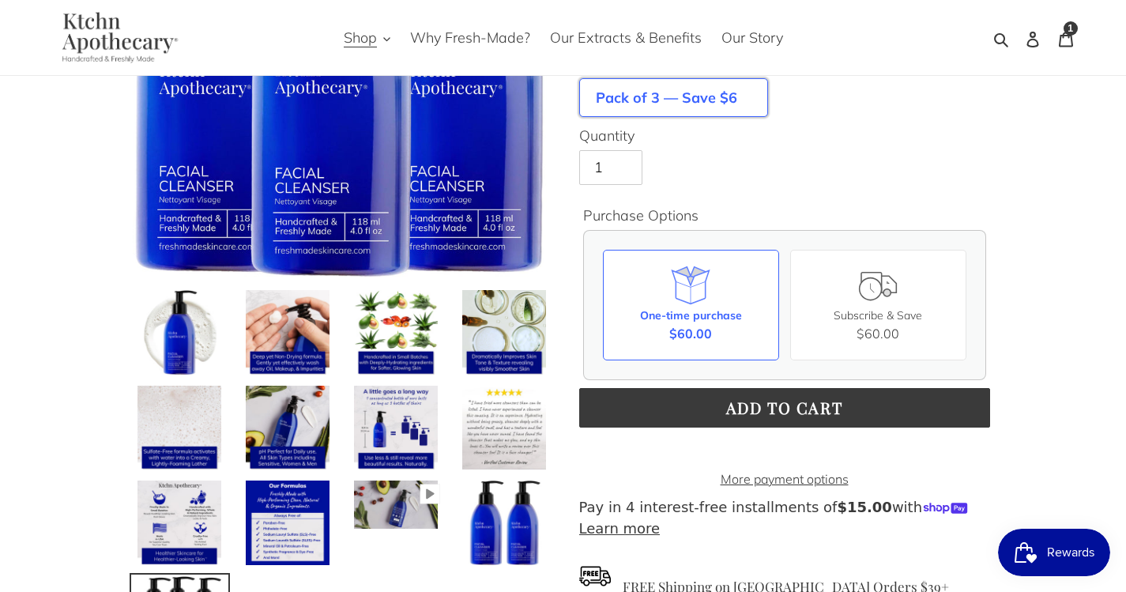
scroll to position [0, 0]
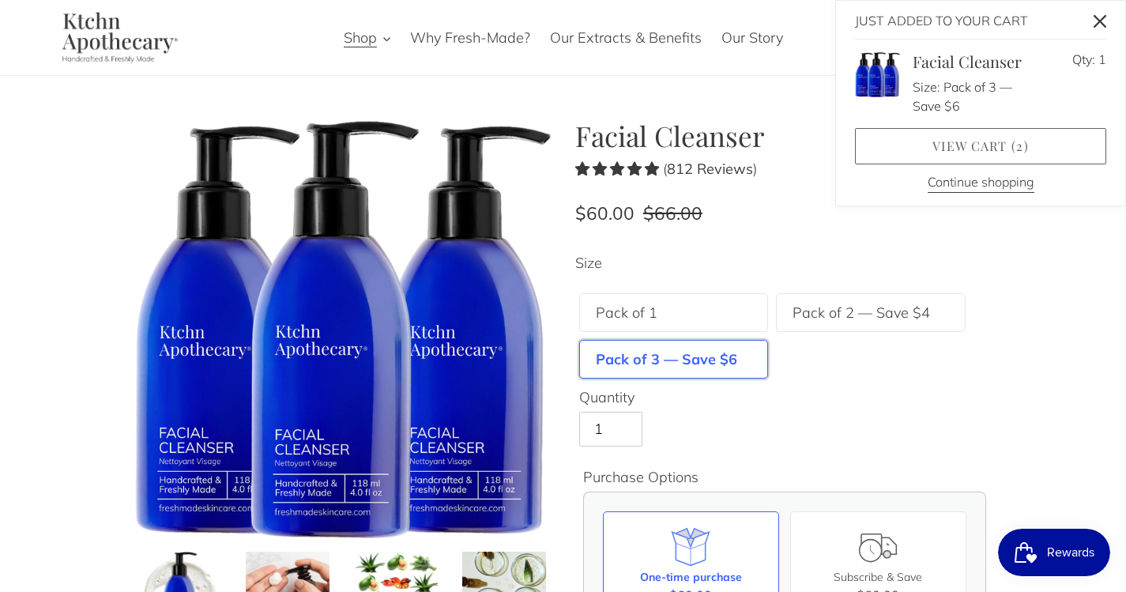
click at [1010, 137] on link "View cart ( 2 )" at bounding box center [980, 146] width 251 height 36
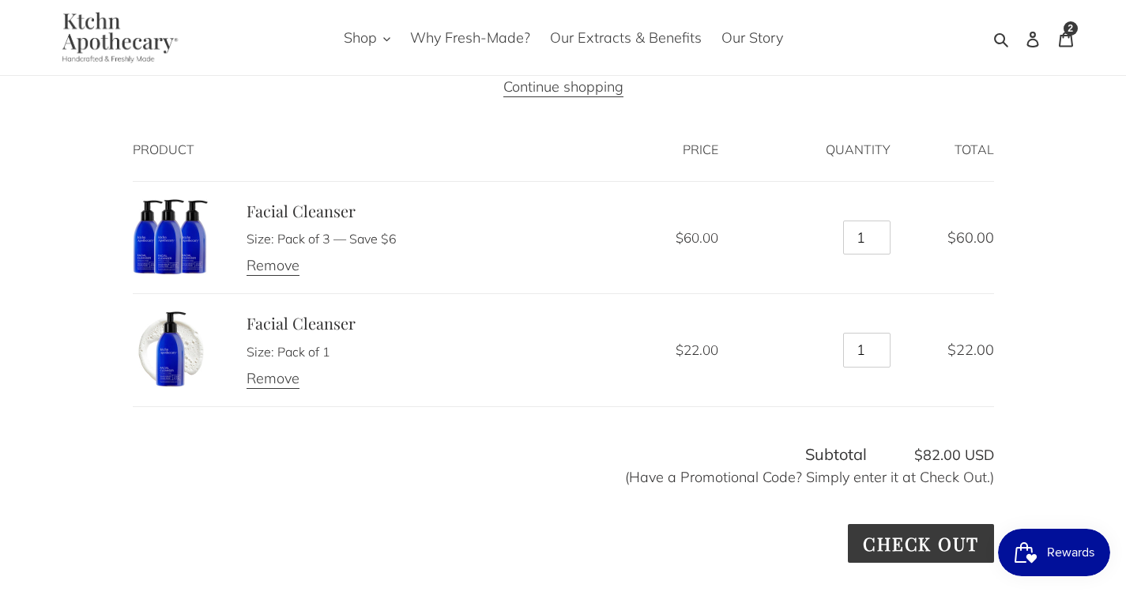
scroll to position [136, 0]
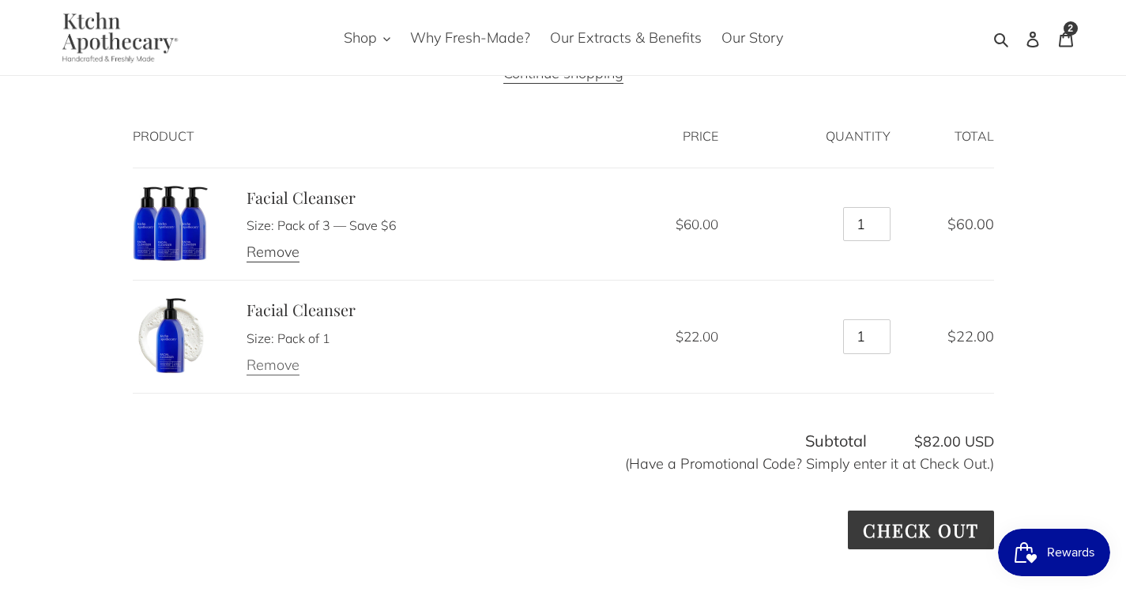
click at [260, 368] on link "Remove" at bounding box center [273, 366] width 53 height 20
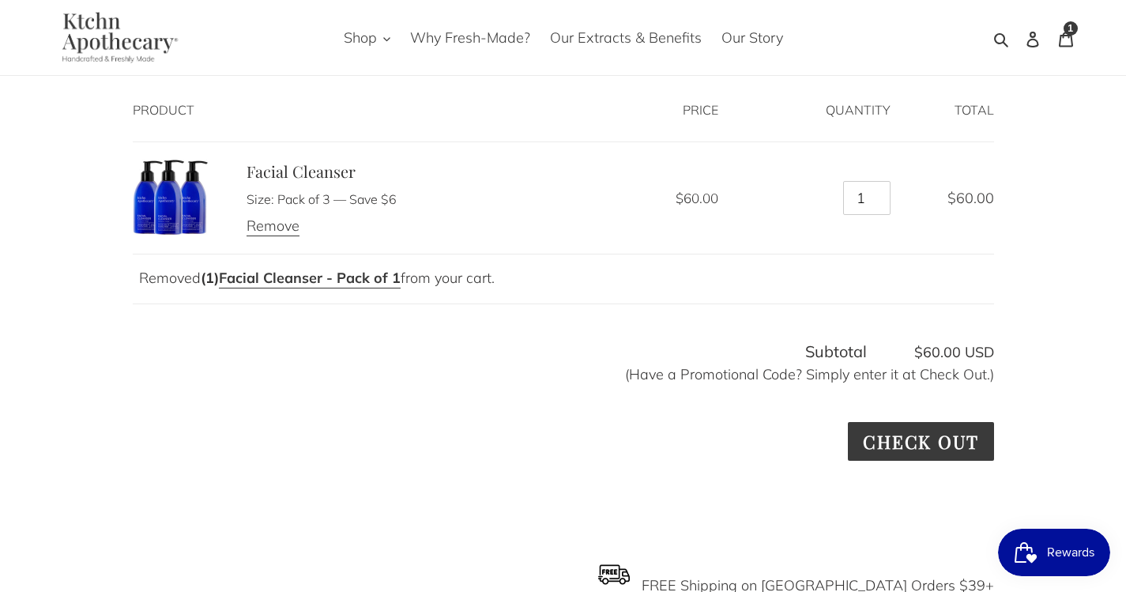
scroll to position [166, 0]
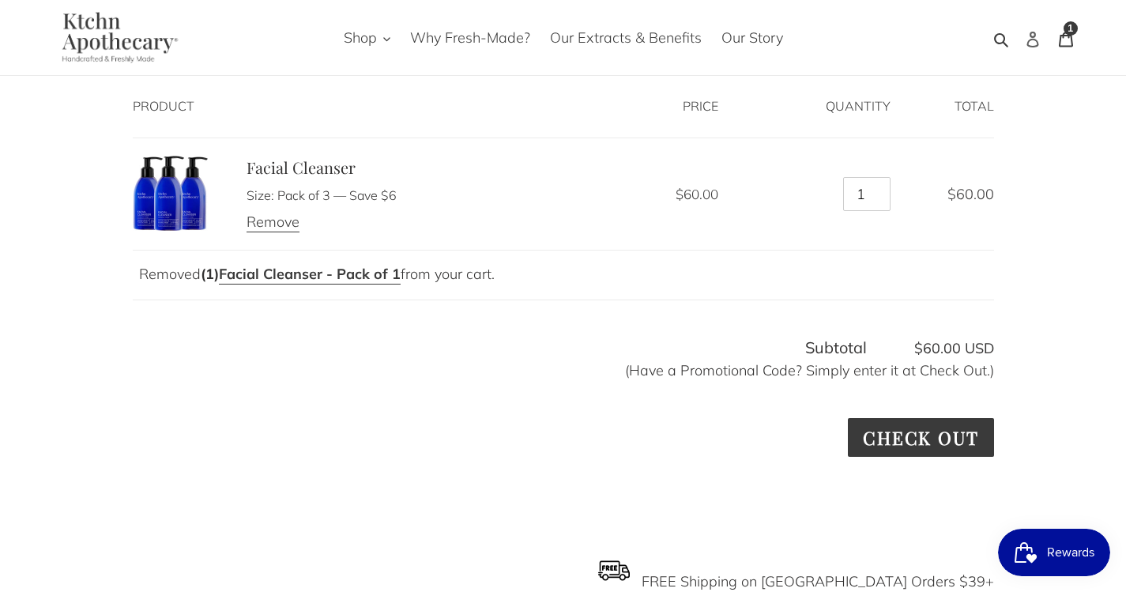
click at [1037, 35] on icon at bounding box center [1033, 40] width 16 height 16
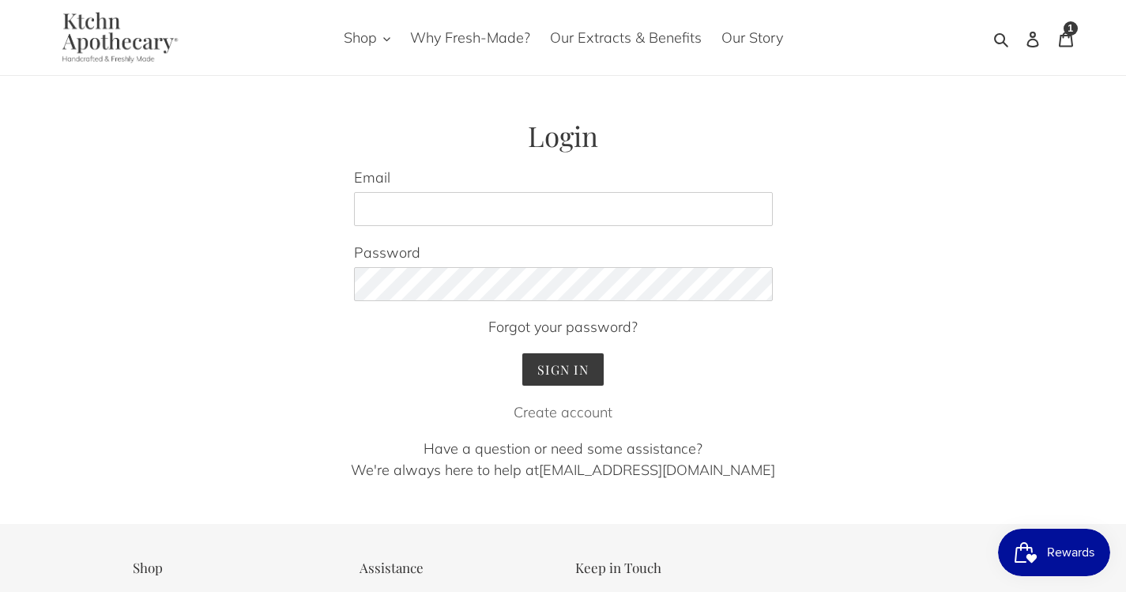
click at [551, 414] on link "Create account" at bounding box center [563, 412] width 99 height 18
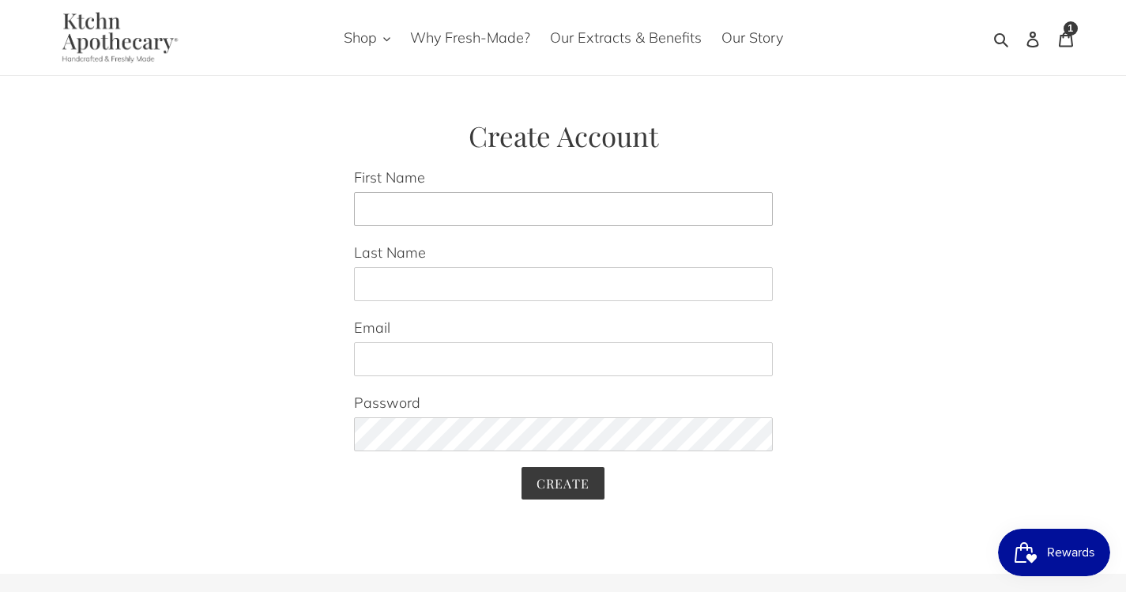
click at [386, 200] on input "First Name" at bounding box center [563, 209] width 419 height 35
click at [421, 209] on input "First Name" at bounding box center [563, 209] width 419 height 35
type input "Jasmine"
type input "Mora"
type input "jasminem9948@gmail.com"
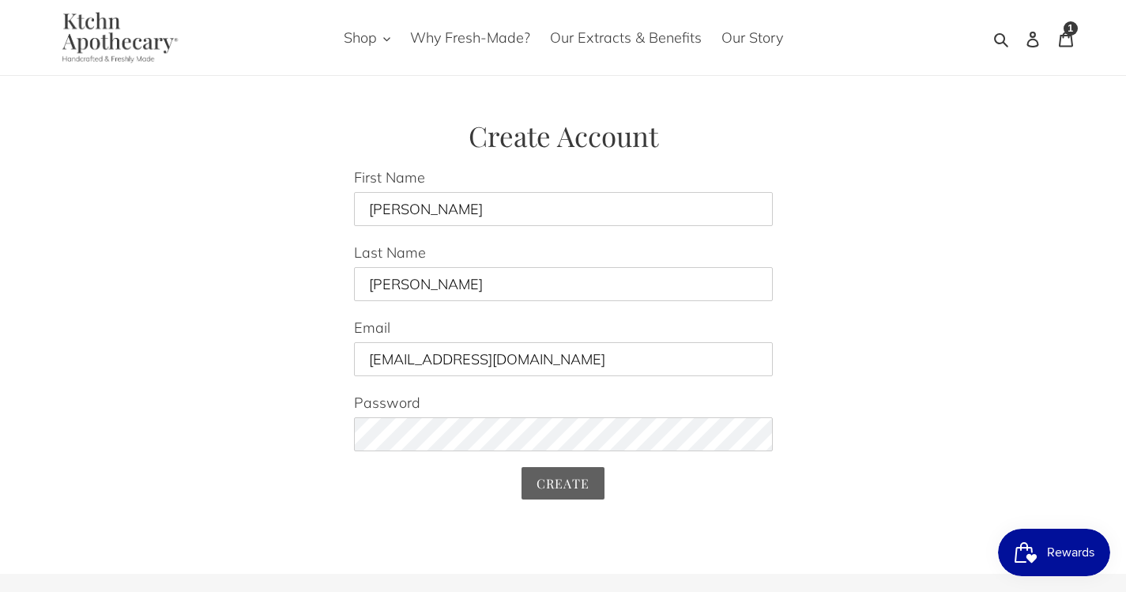
click at [589, 488] on input "Create" at bounding box center [564, 483] width 84 height 32
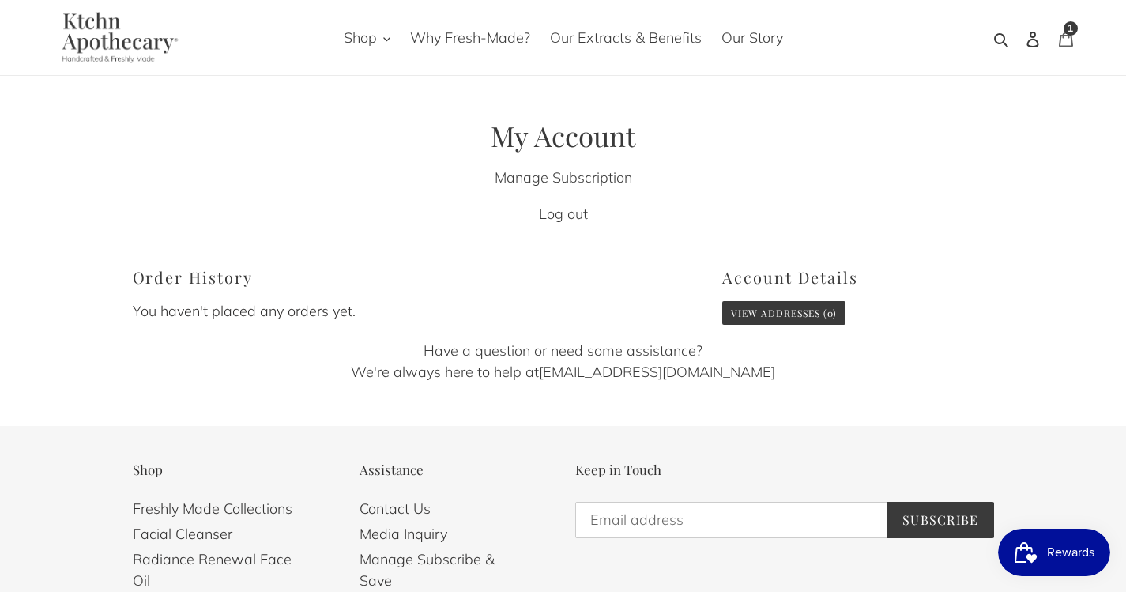
click at [1077, 30] on div "1 item" at bounding box center [1071, 28] width 14 height 14
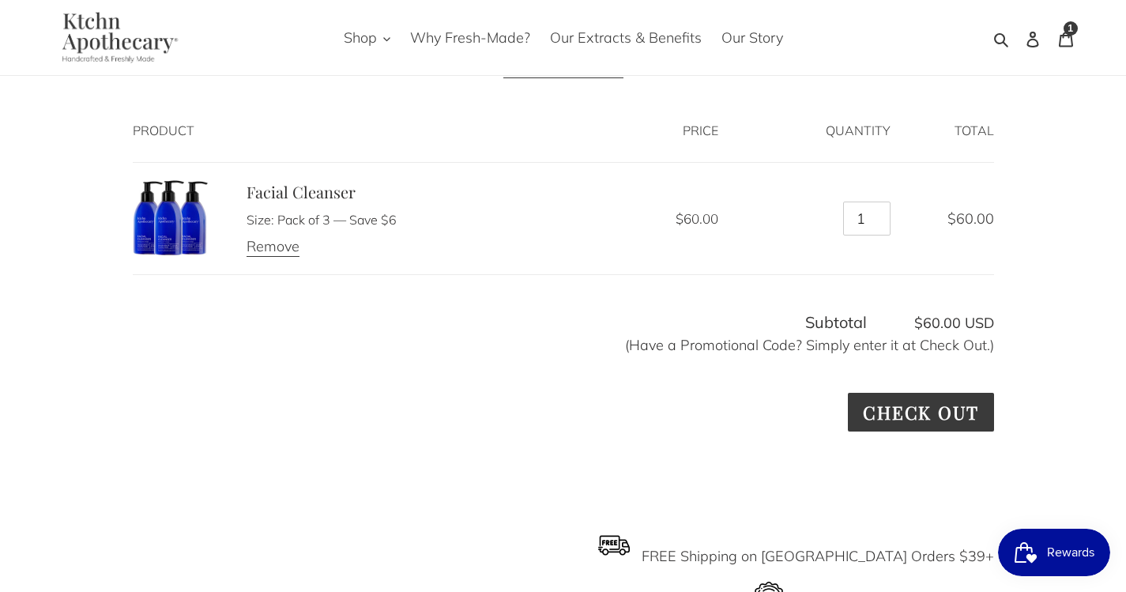
scroll to position [161, 0]
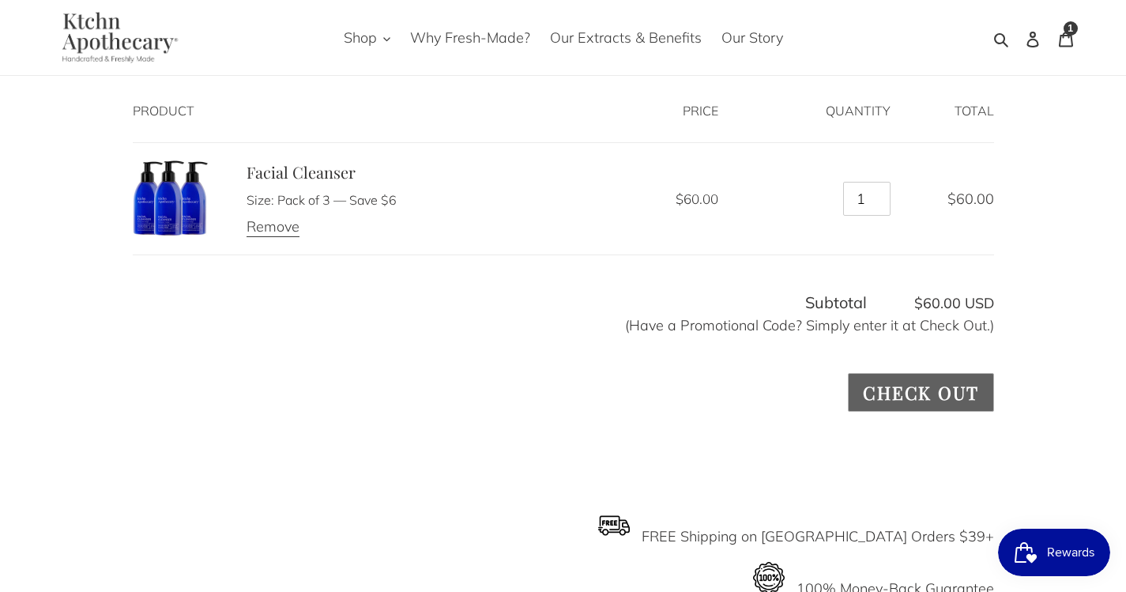
click at [881, 388] on input "Check out" at bounding box center [920, 392] width 145 height 39
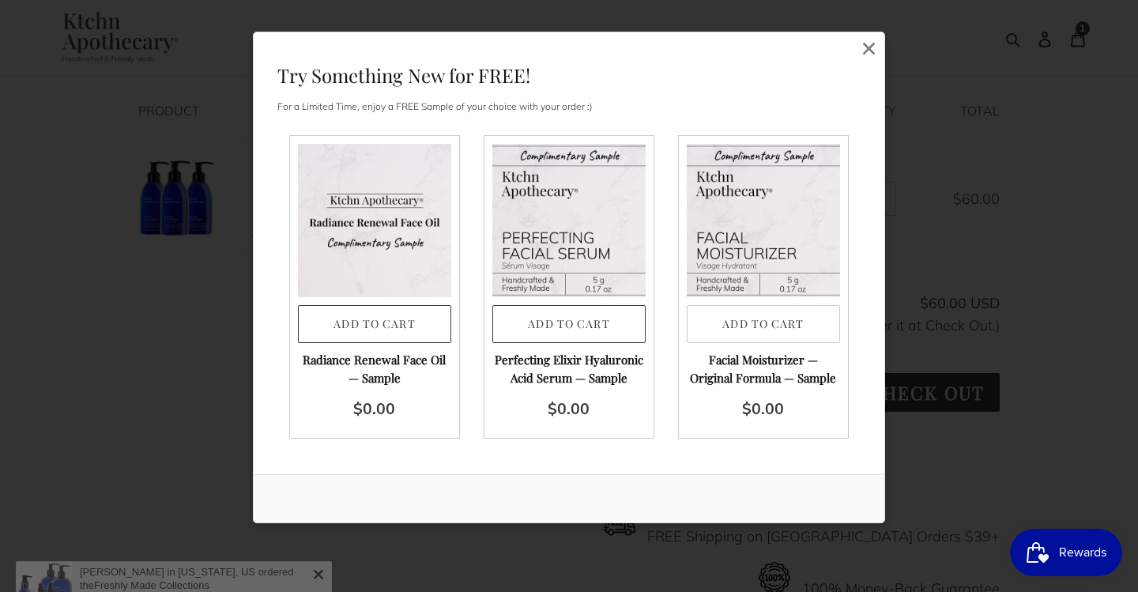
click at [723, 330] on button "Add to Cart" at bounding box center [763, 324] width 153 height 39
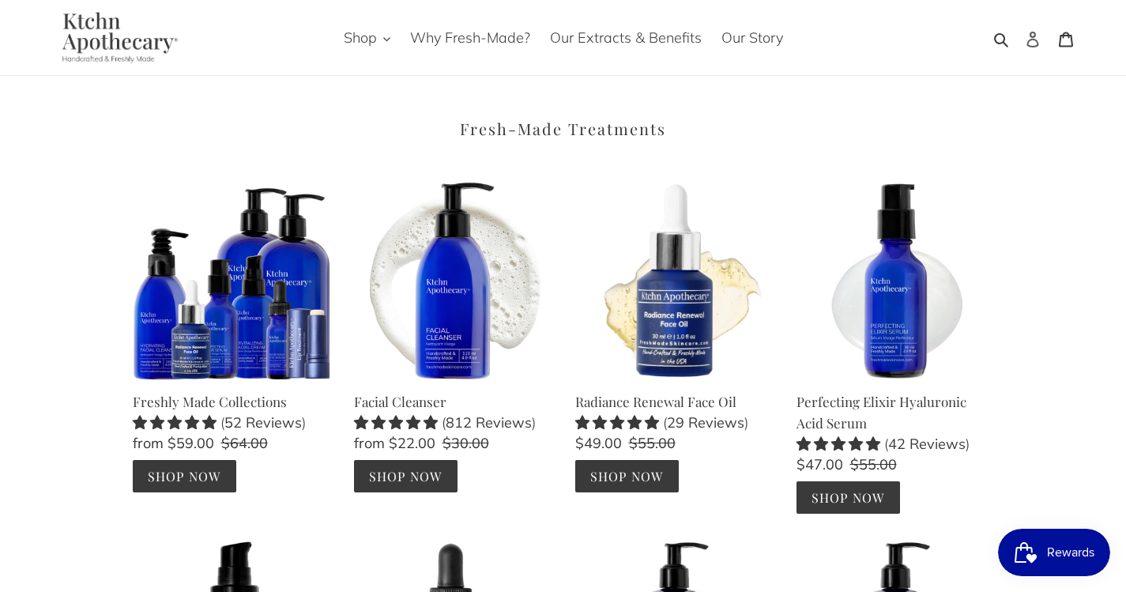
click at [1028, 38] on icon at bounding box center [1033, 40] width 16 height 16
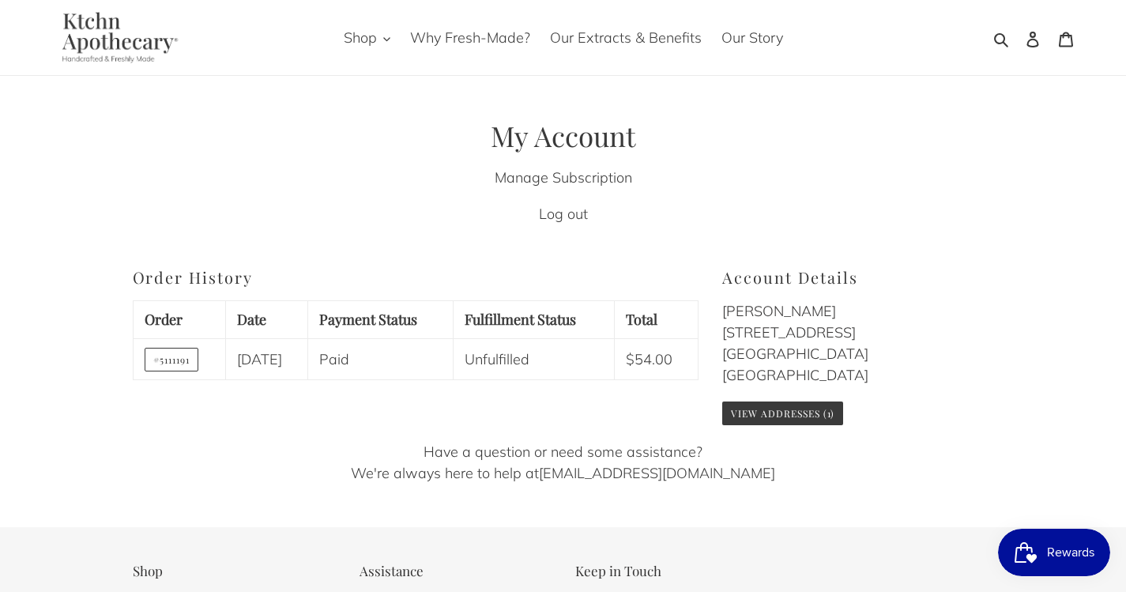
click at [110, 51] on img at bounding box center [116, 37] width 146 height 51
